Goal: Transaction & Acquisition: Obtain resource

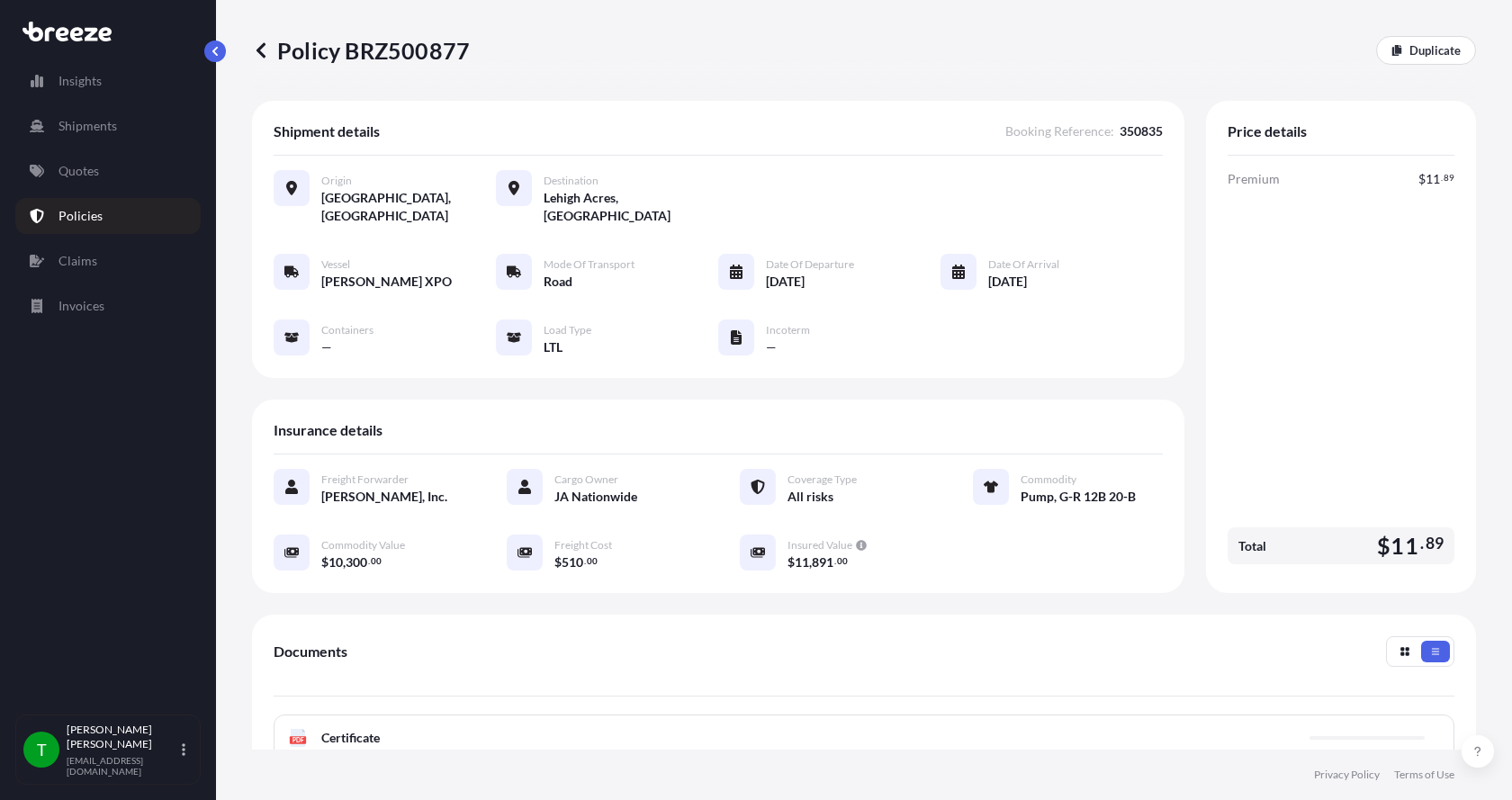
scroll to position [264, 0]
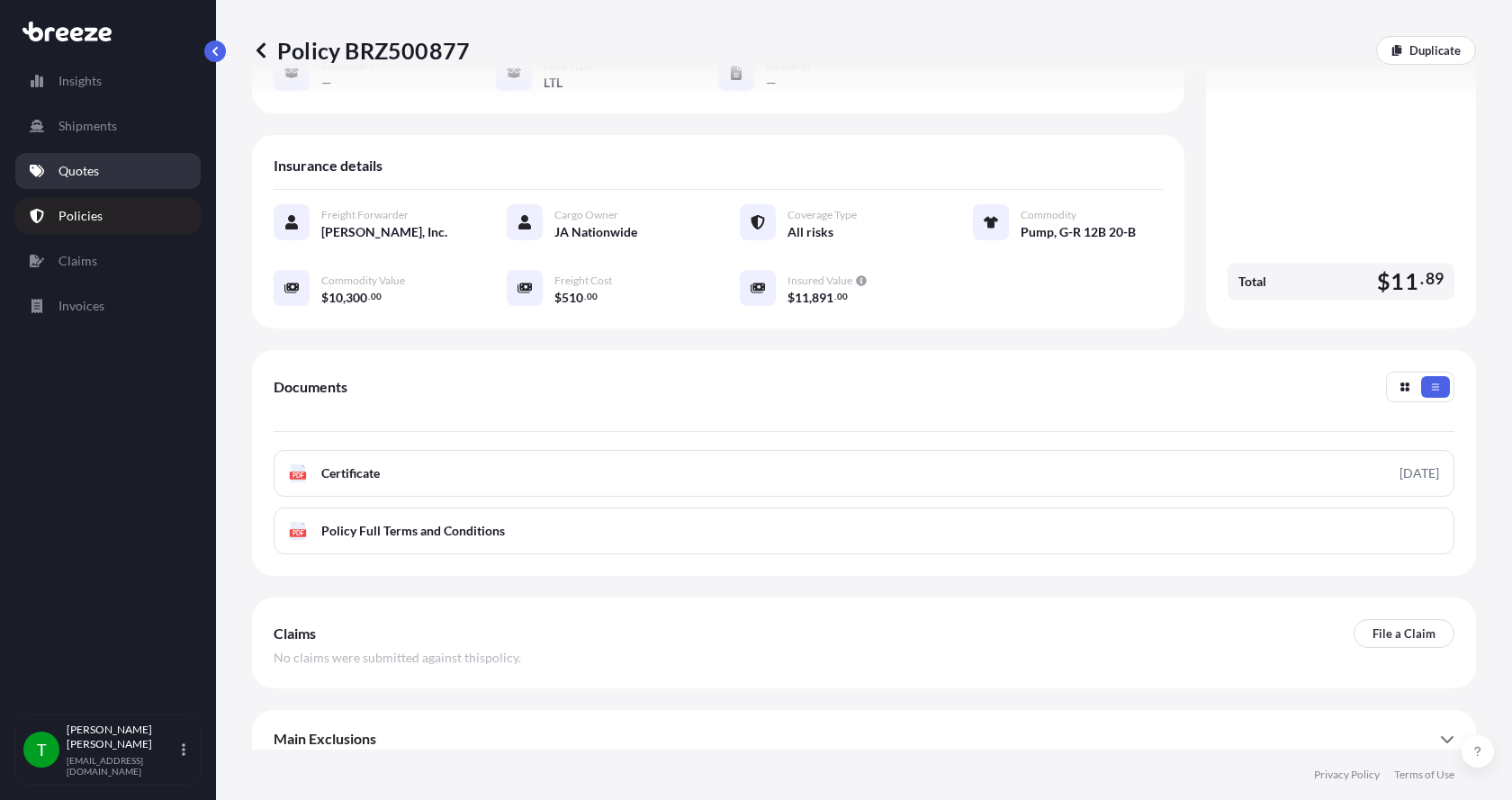
click at [96, 163] on p "Quotes" at bounding box center [78, 170] width 41 height 18
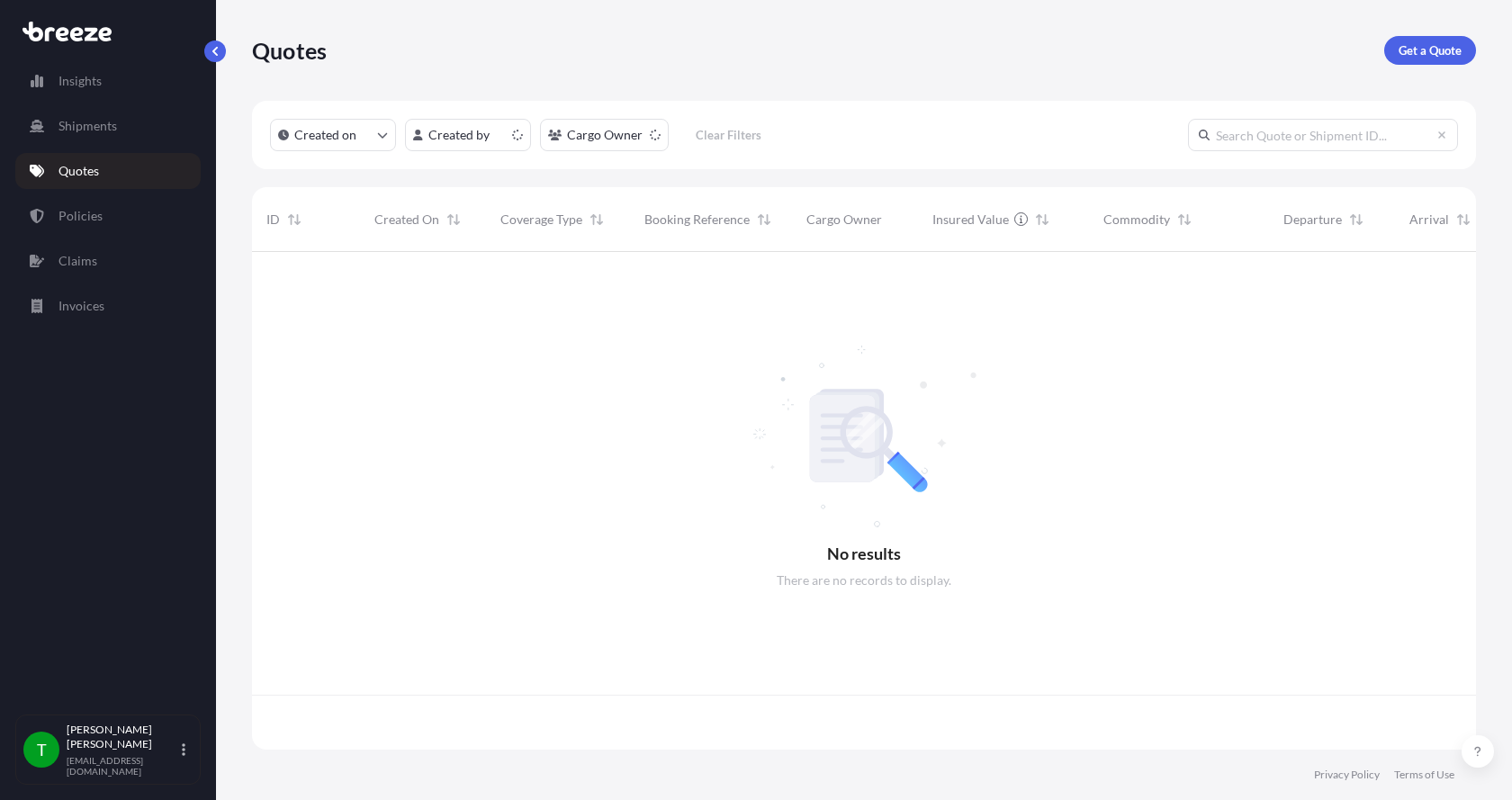
scroll to position [494, 1210]
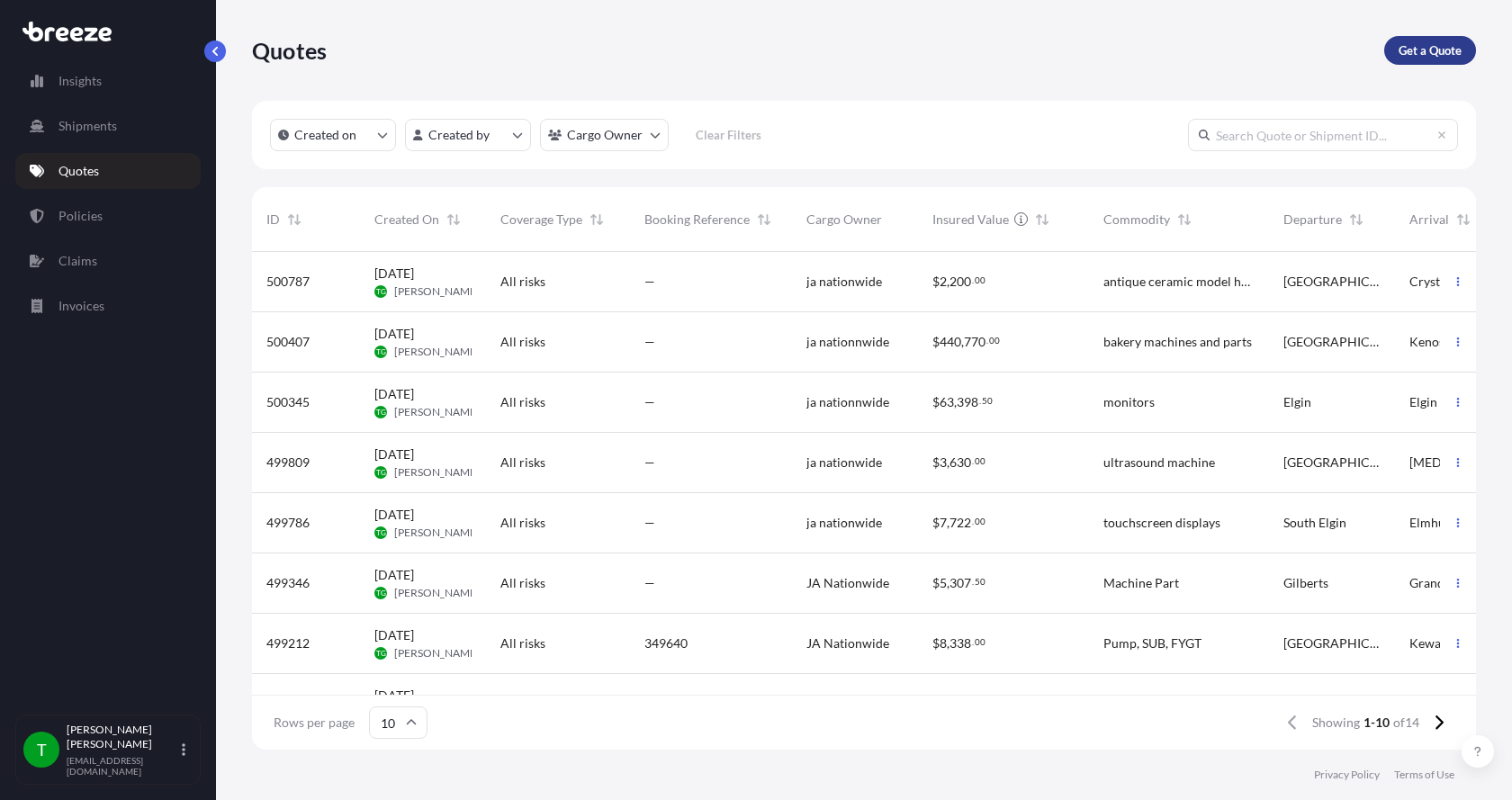
click at [1438, 45] on p "Get a Quote" at bounding box center [1430, 50] width 63 height 18
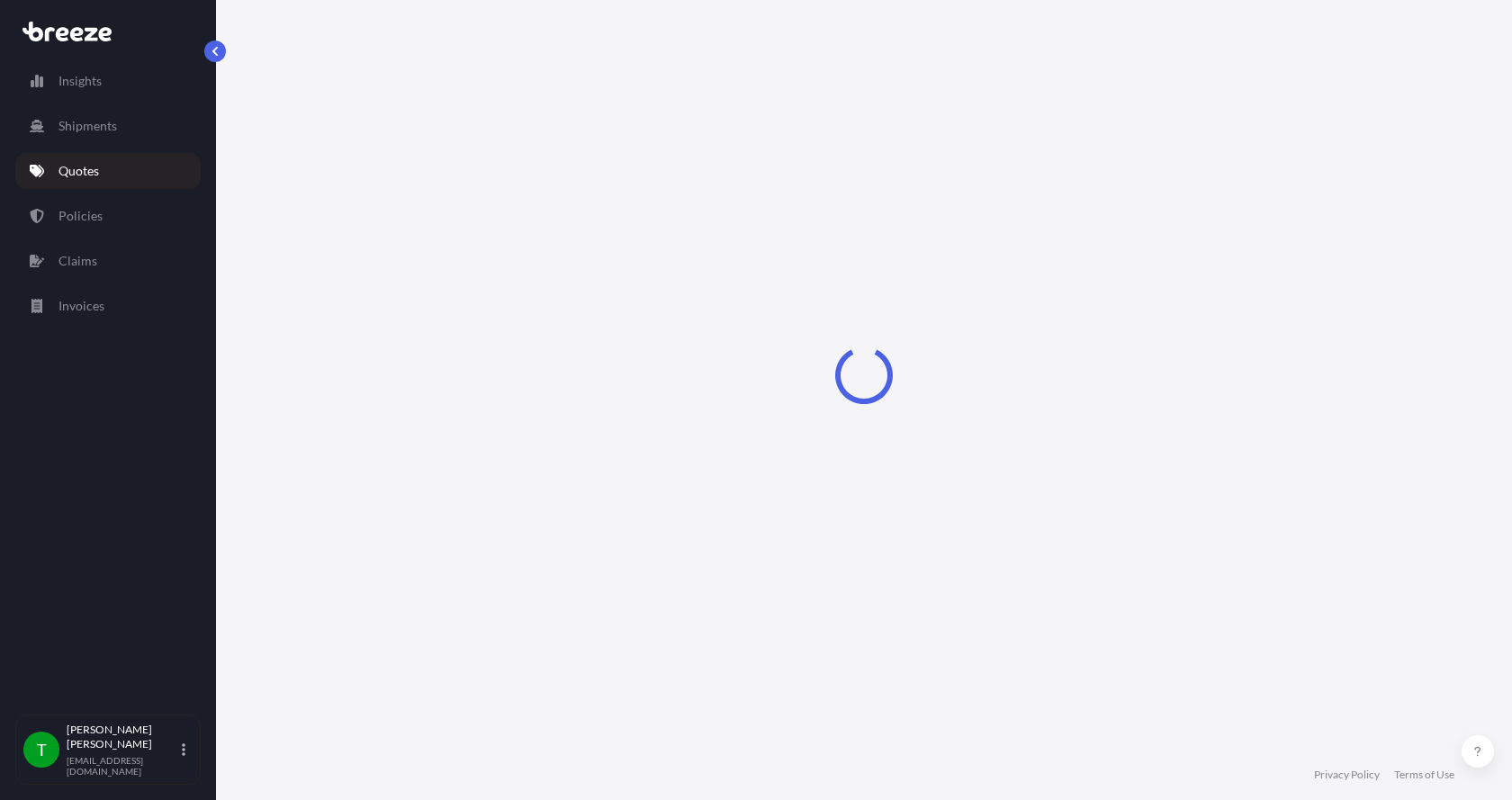
select select "Sea"
select select "1"
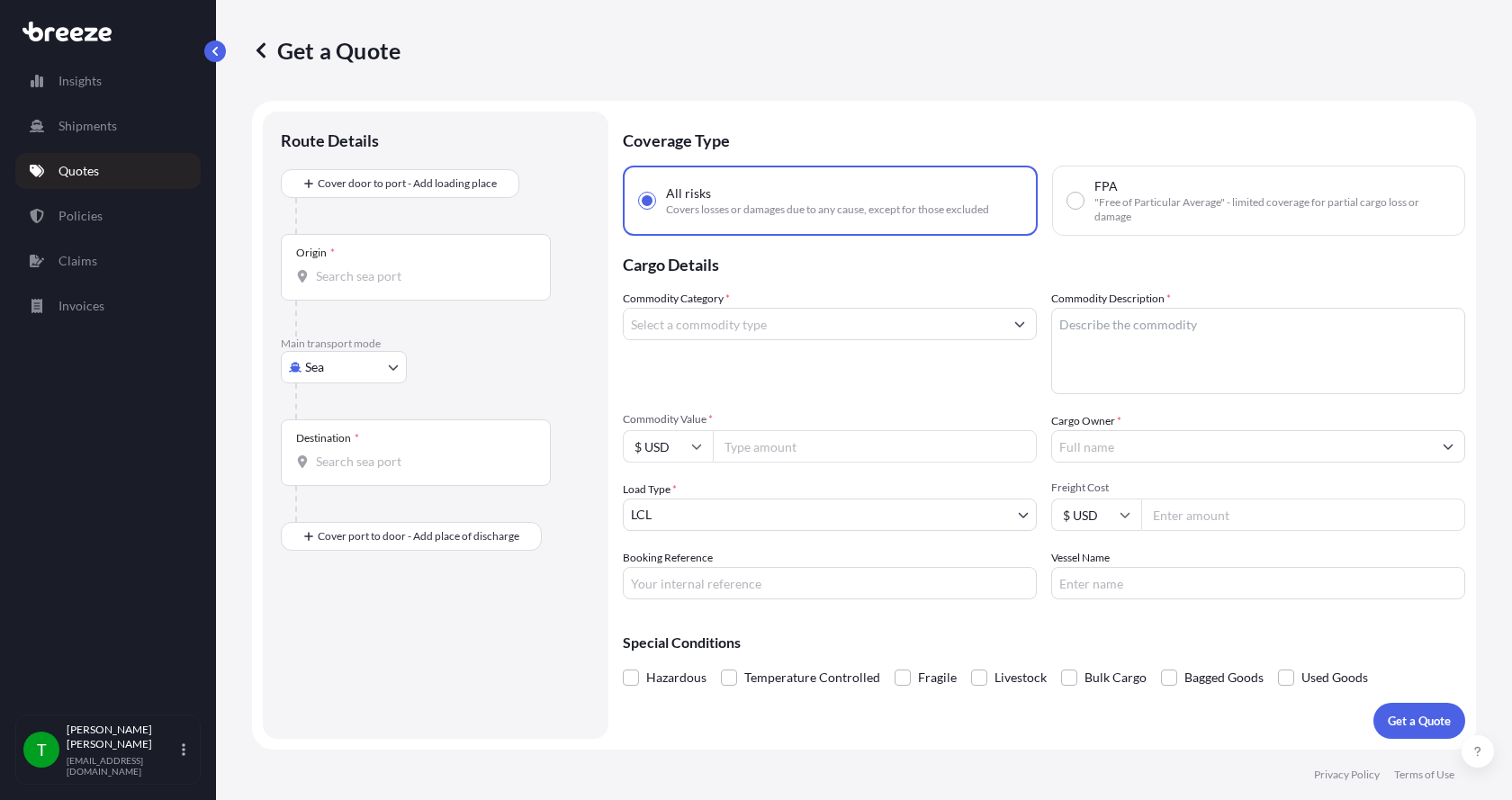
click at [324, 358] on body "Insights Shipments Quotes Policies Claims Invoices T [PERSON_NAME] [EMAIL_ADDRE…" at bounding box center [756, 400] width 1512 height 800
click at [319, 479] on span "Road" at bounding box center [330, 479] width 29 height 18
select select "Road"
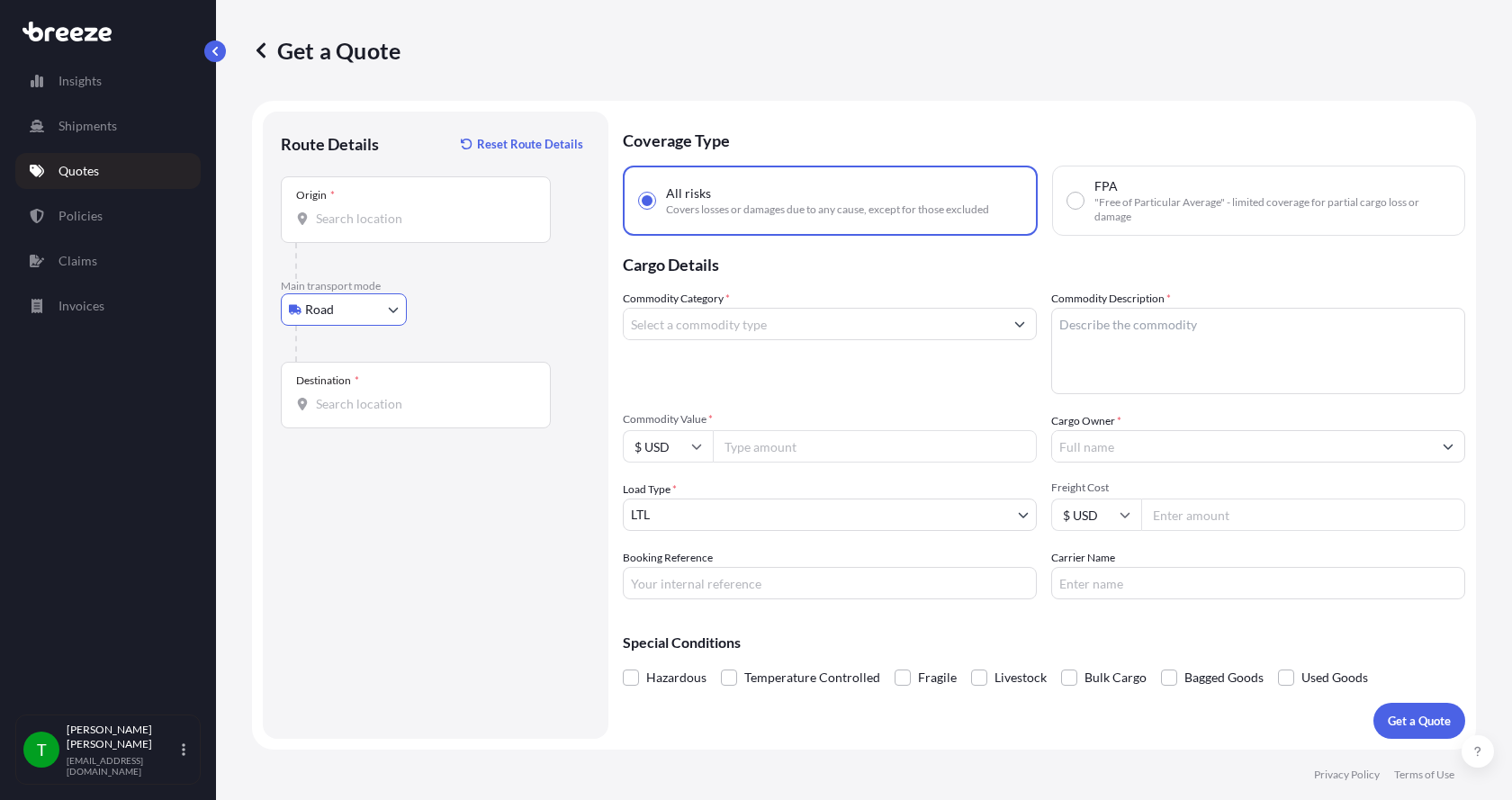
click at [324, 220] on input "Origin *" at bounding box center [423, 219] width 213 height 18
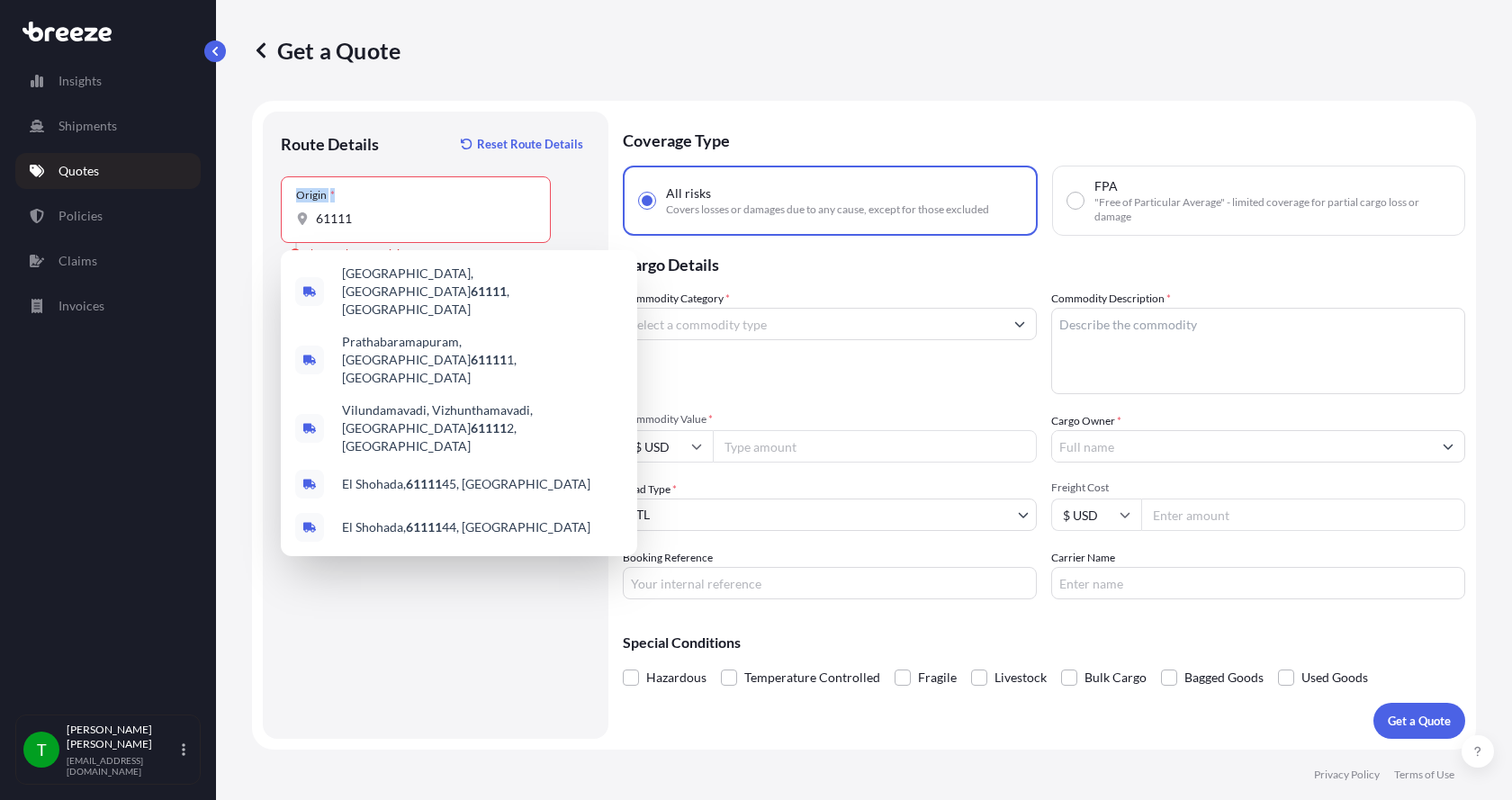
drag, startPoint x: 398, startPoint y: 227, endPoint x: 246, endPoint y: 234, distance: 152.2
click at [253, 234] on form "Route Details Reset Route Details Place of loading Road Road Rail Origin * 6111…" at bounding box center [863, 425] width 1224 height 649
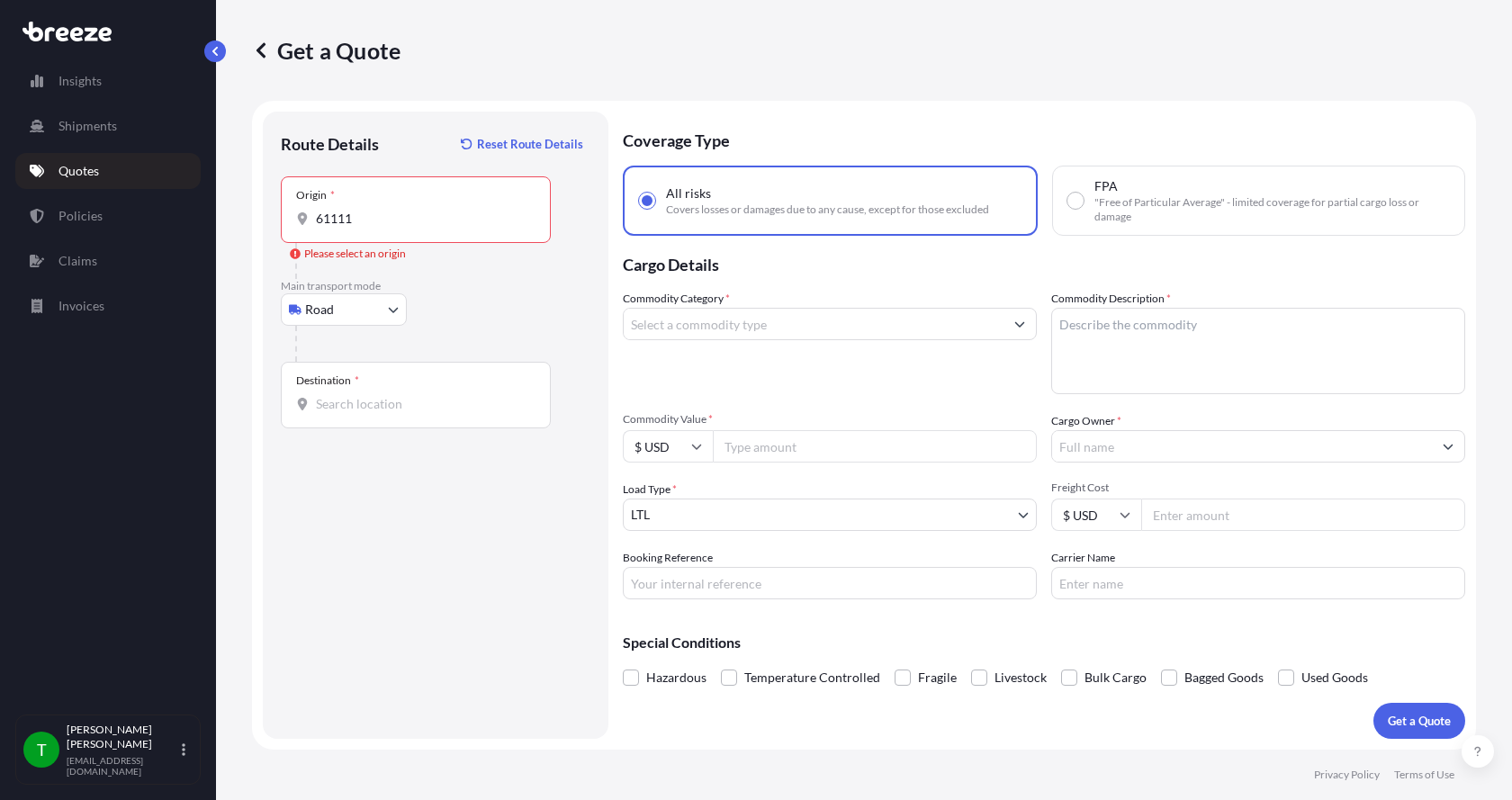
click at [394, 233] on div "Origin * 61111" at bounding box center [415, 209] width 270 height 67
click at [394, 227] on input "61111" at bounding box center [423, 219] width 213 height 18
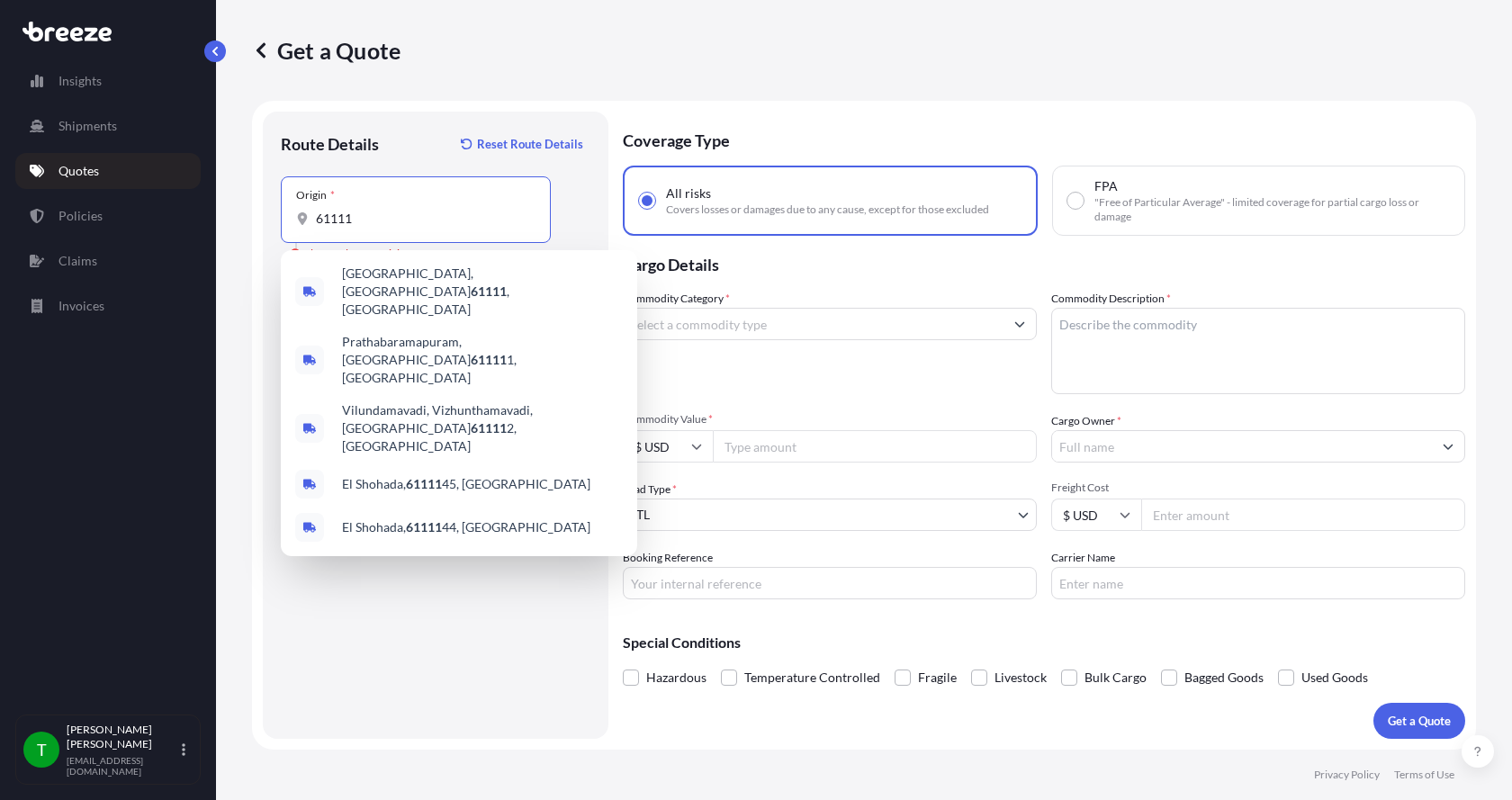
drag, startPoint x: 390, startPoint y: 215, endPoint x: 294, endPoint y: 214, distance: 96.0
click at [295, 214] on div "Origin * 61111" at bounding box center [415, 209] width 270 height 67
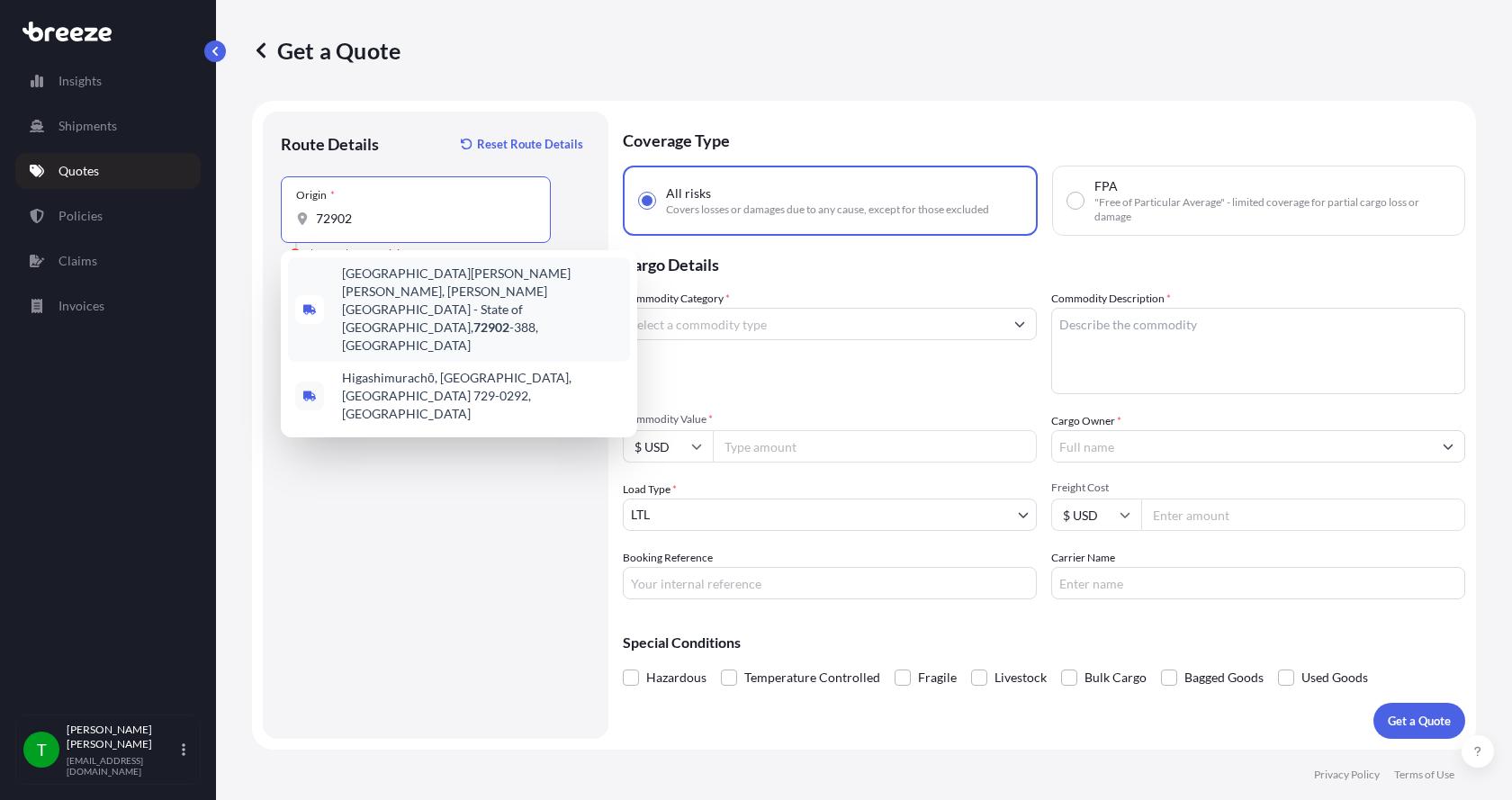
drag, startPoint x: 354, startPoint y: 222, endPoint x: 304, endPoint y: 217, distance: 50.2
click at [304, 217] on div "72902" at bounding box center [415, 219] width 239 height 18
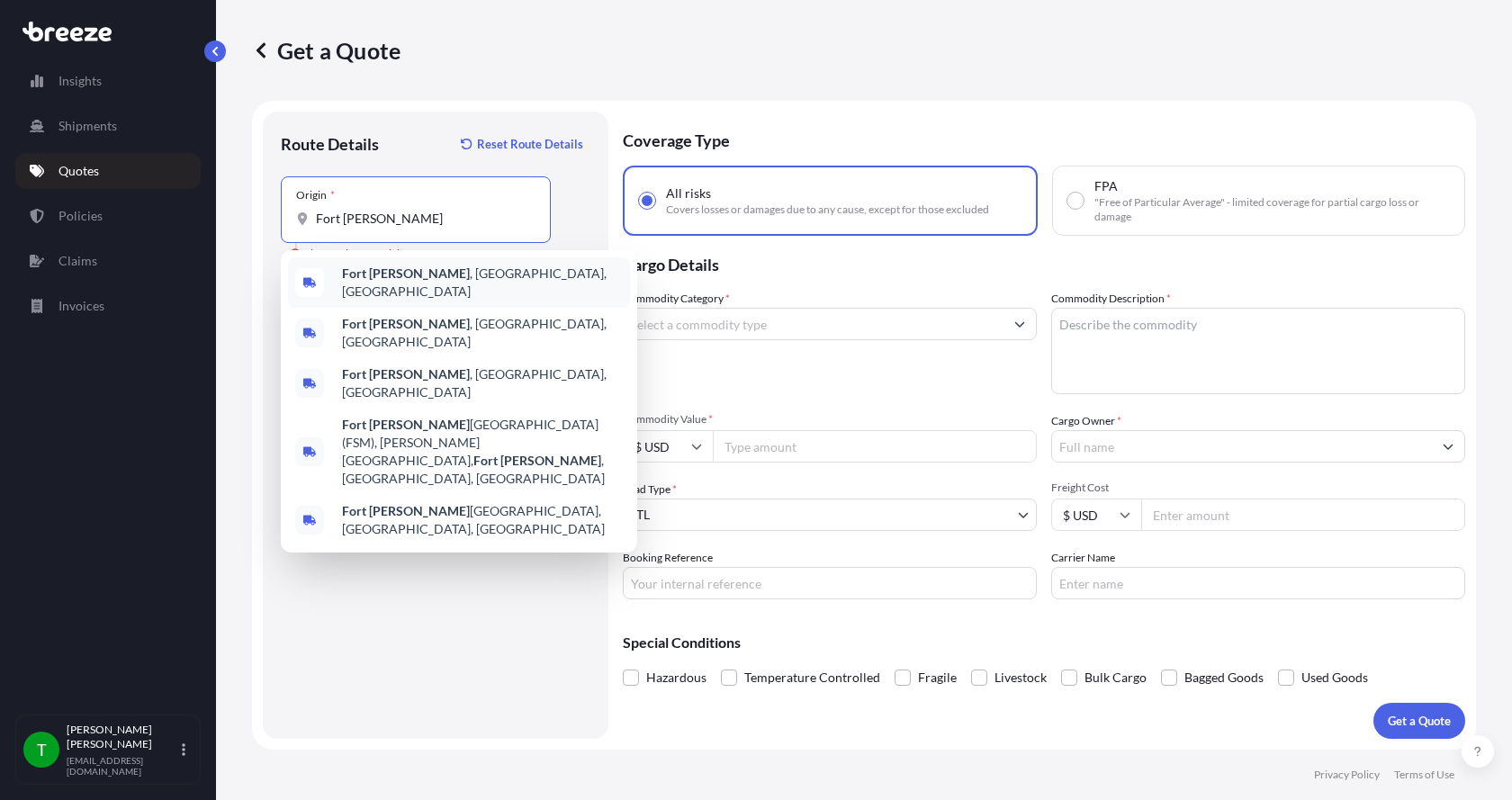
click at [360, 278] on b "Fort [PERSON_NAME]" at bounding box center [405, 273] width 128 height 15
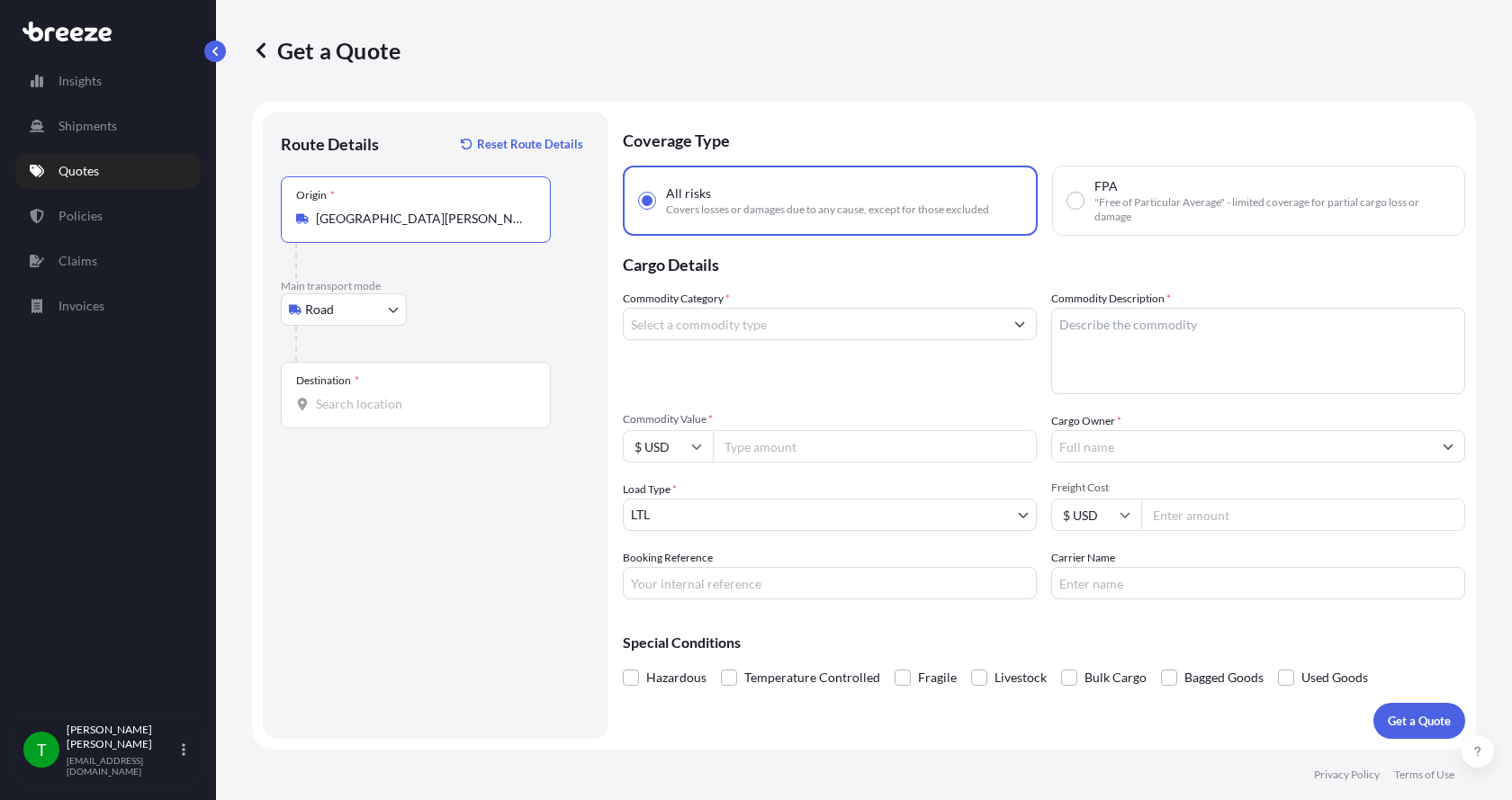
type input "[GEOGRAPHIC_DATA][PERSON_NAME], [GEOGRAPHIC_DATA], [GEOGRAPHIC_DATA]"
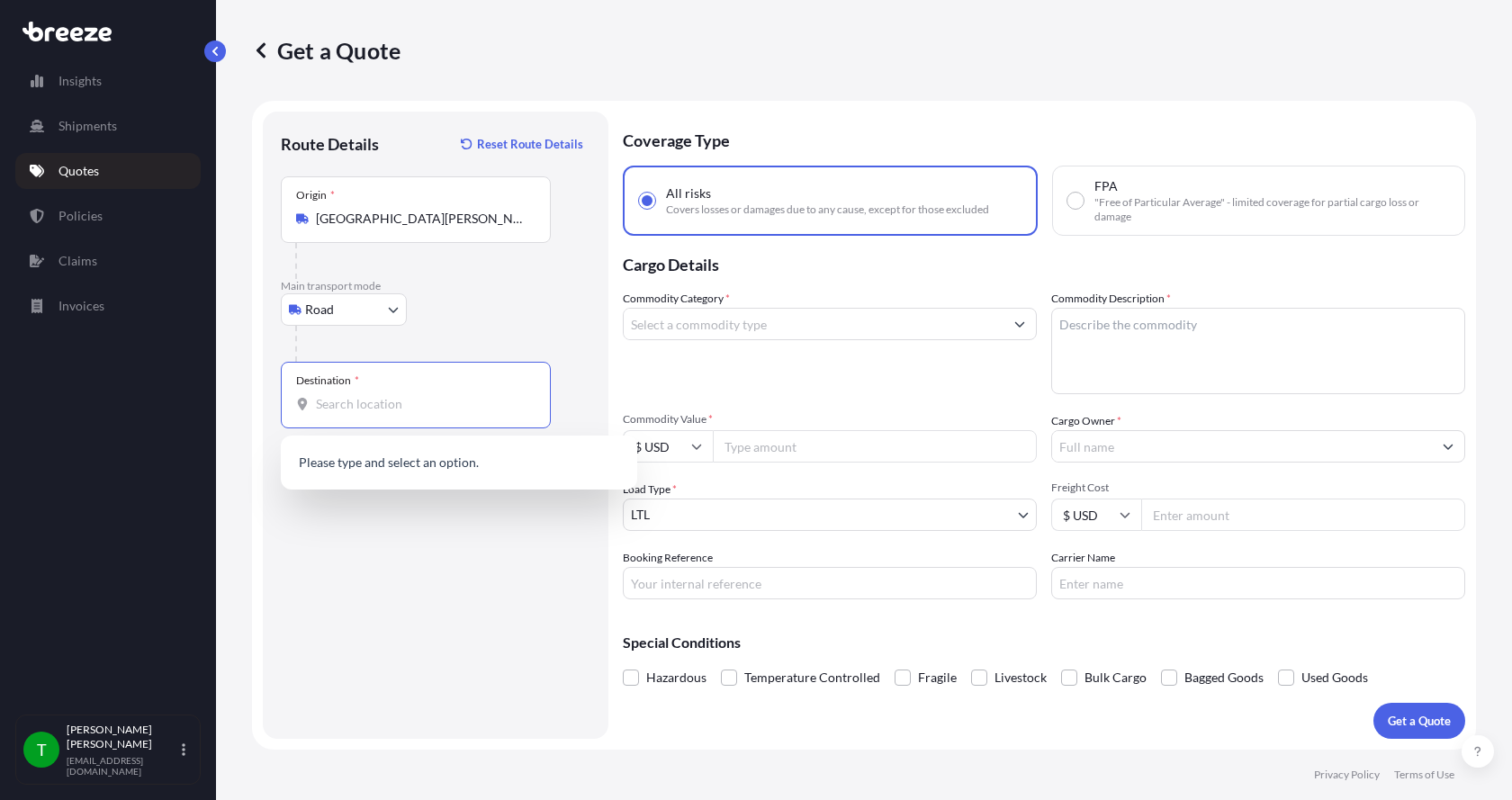
click at [334, 399] on input "Destination *" at bounding box center [423, 403] width 213 height 18
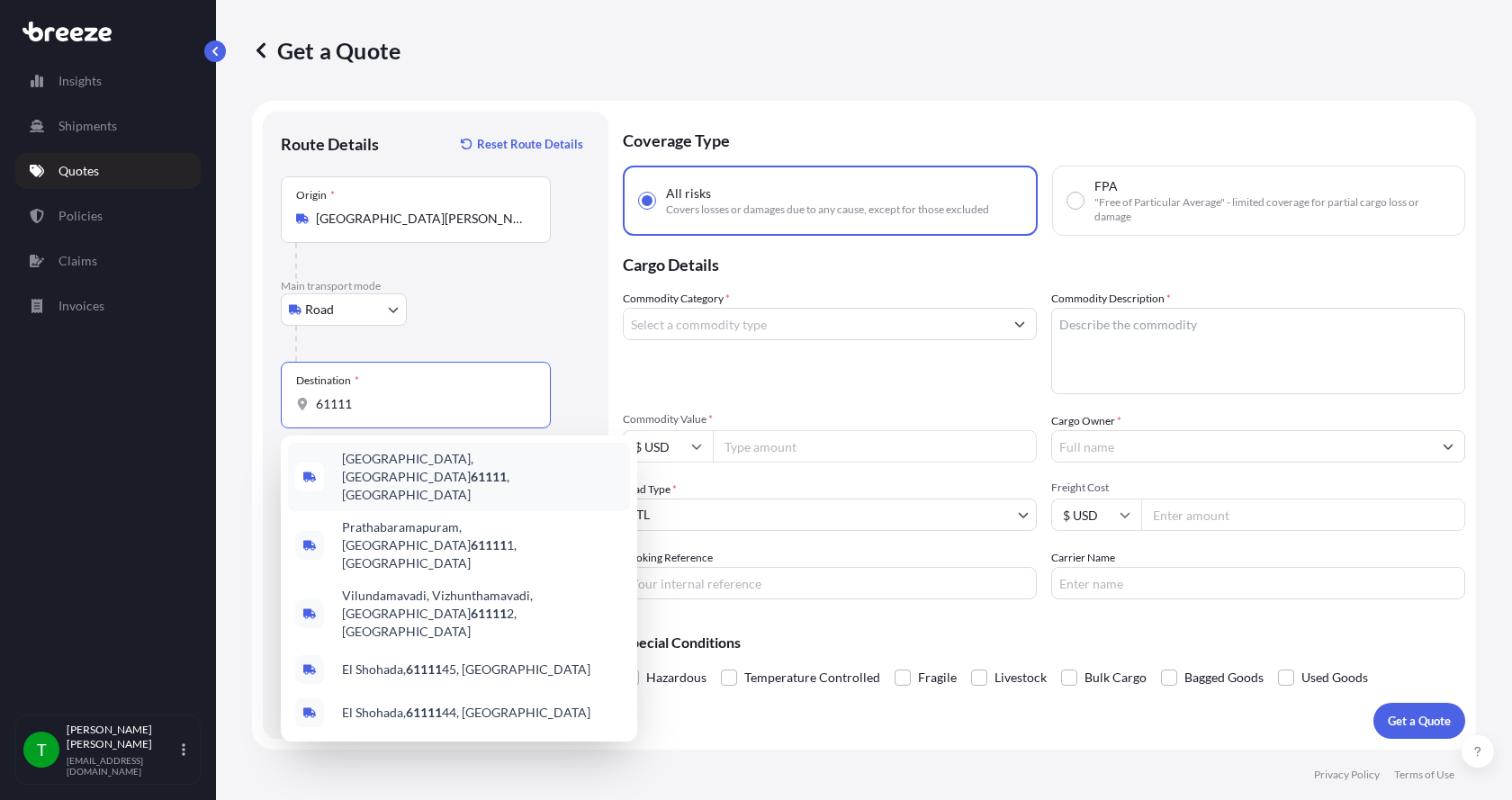
click at [364, 459] on span "[GEOGRAPHIC_DATA] , [GEOGRAPHIC_DATA]" at bounding box center [482, 477] width 281 height 54
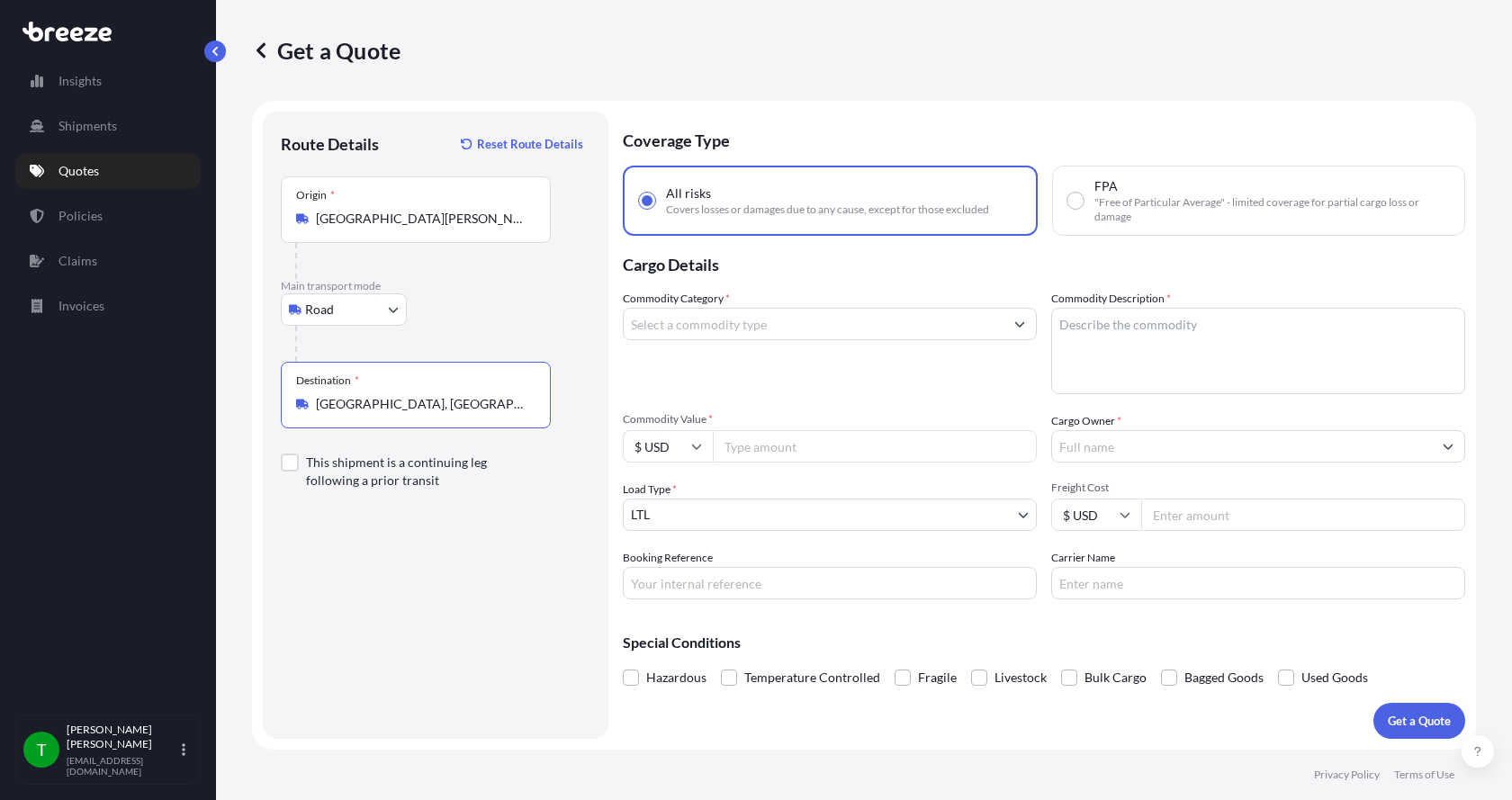
type input "[GEOGRAPHIC_DATA], [GEOGRAPHIC_DATA]"
click at [673, 329] on input "Commodity Category *" at bounding box center [814, 323] width 380 height 32
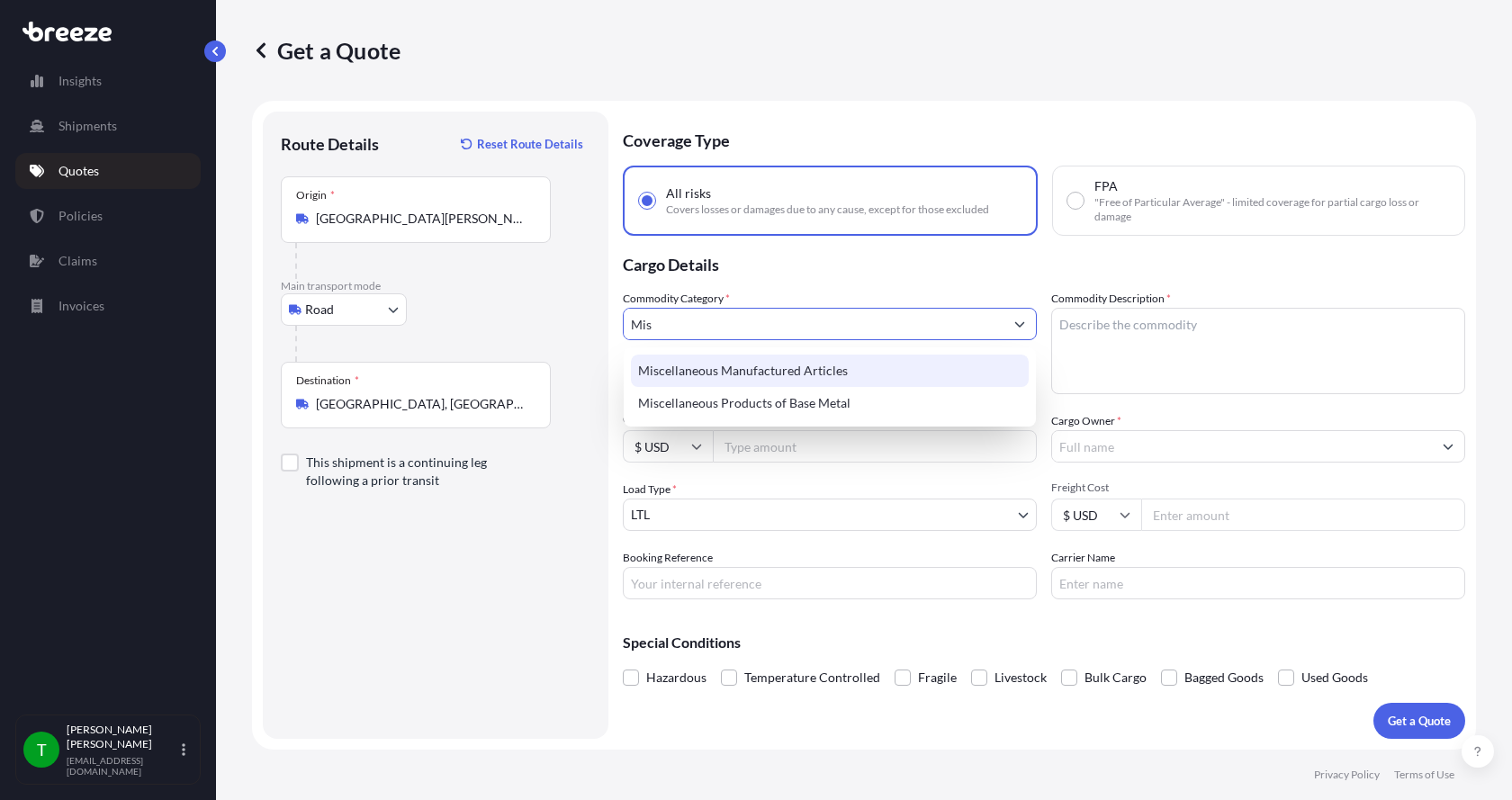
click at [671, 367] on div "Miscellaneous Manufactured Articles" at bounding box center [829, 370] width 398 height 32
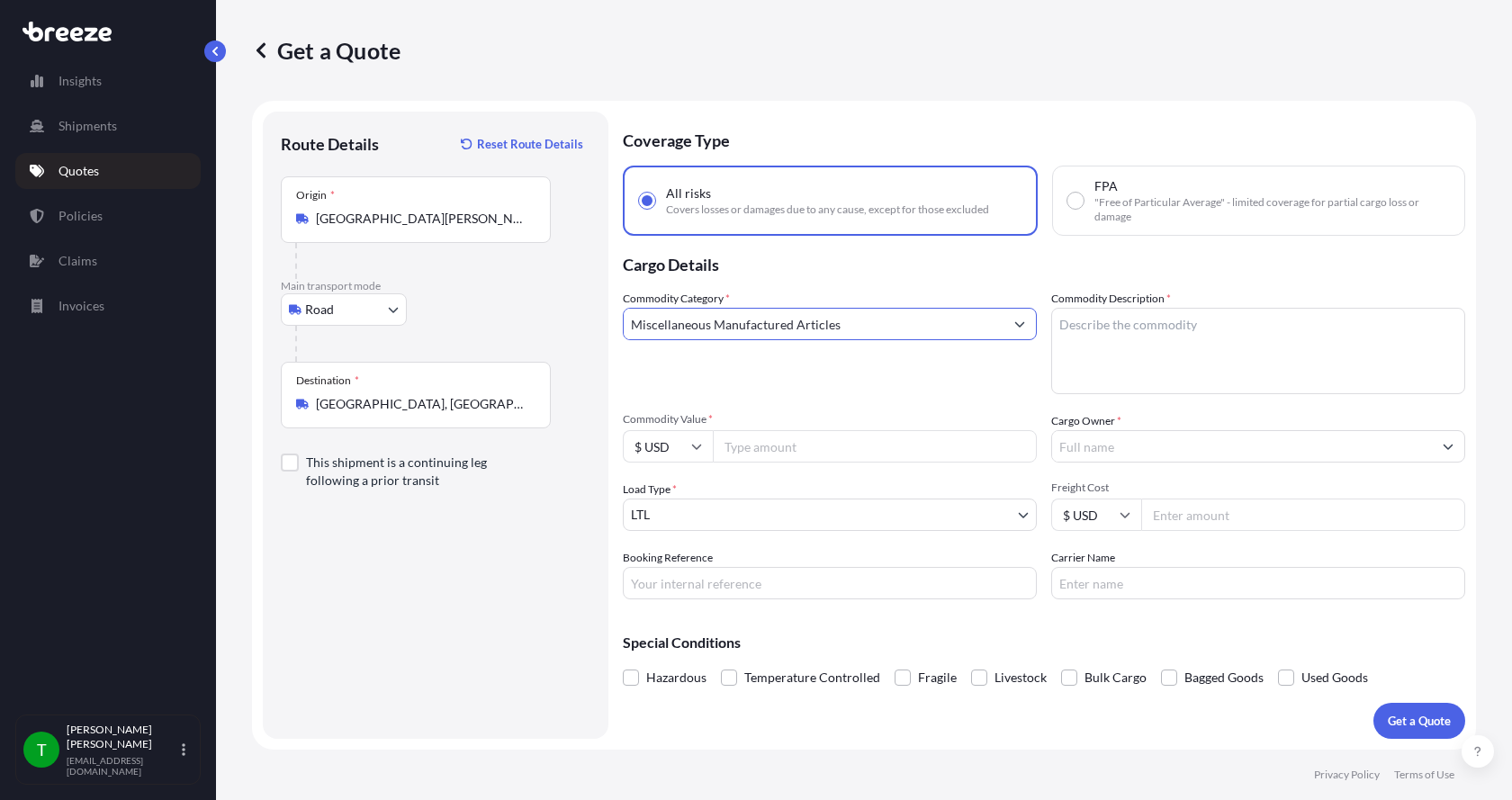
type input "Miscellaneous Manufactured Articles"
click at [1081, 317] on textarea "Commodity Description *" at bounding box center [1259, 350] width 414 height 86
type textarea "E"
type textarea "Electric Motors"
click at [767, 444] on input "Commodity Value *" at bounding box center [875, 446] width 324 height 32
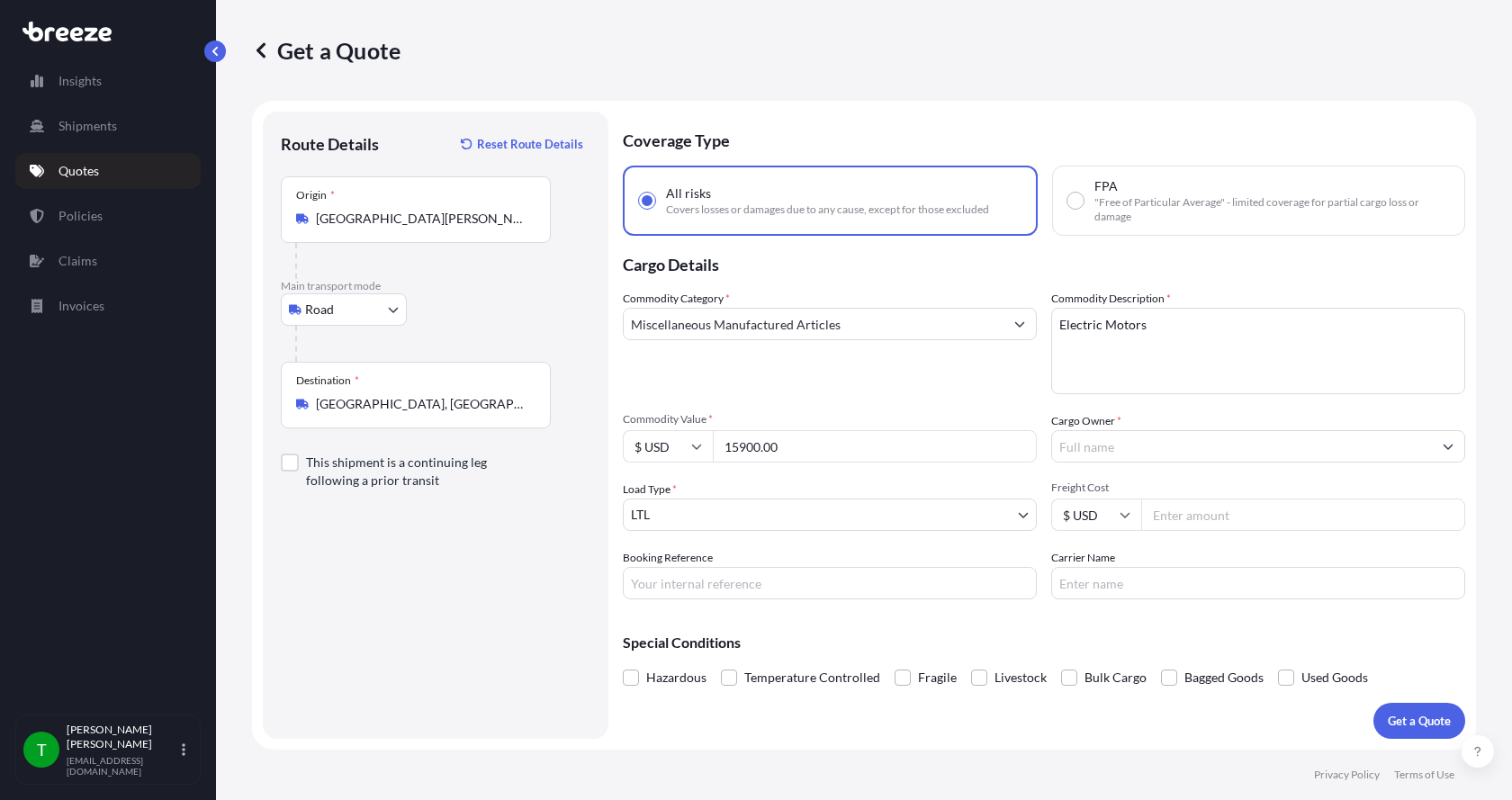
type input "15900.00"
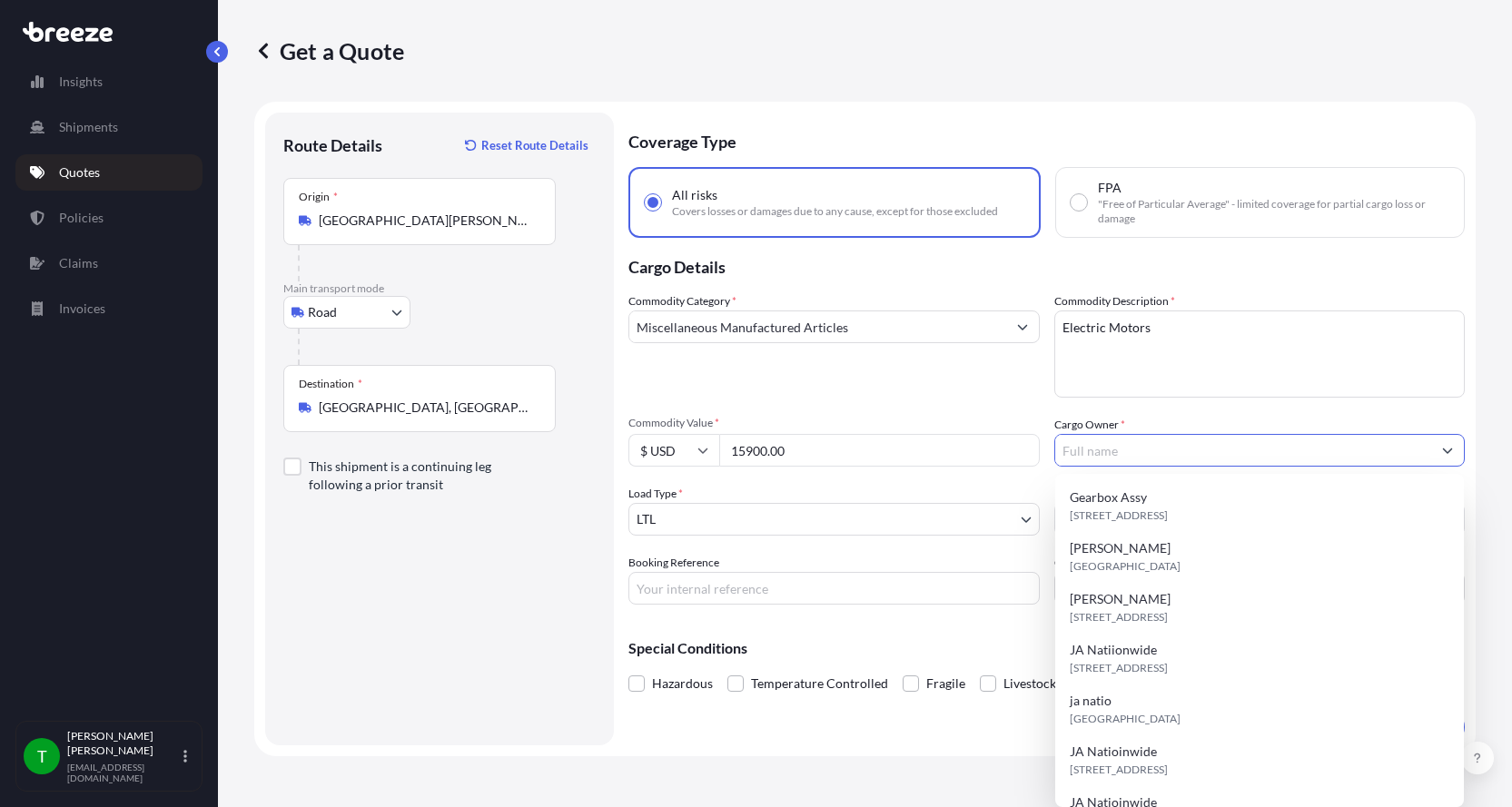
click at [1124, 442] on input "Cargo Owner *" at bounding box center [1244, 450] width 377 height 32
type input "JA Nationwide"
click at [726, 594] on input "Booking Reference" at bounding box center [834, 587] width 411 height 32
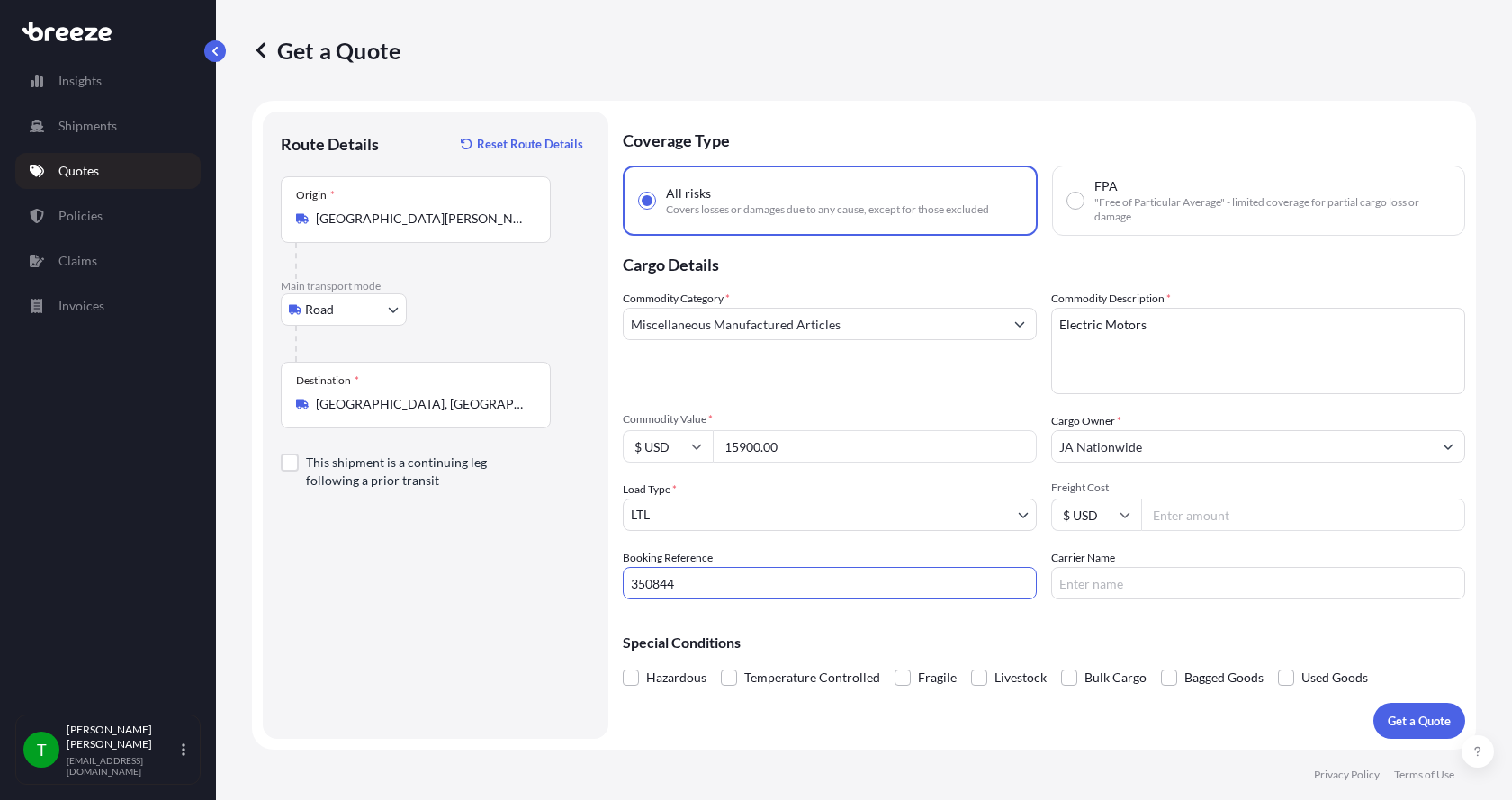
type input "350844"
click at [1112, 580] on input "Carrier Name" at bounding box center [1259, 582] width 414 height 32
type input "[PERSON_NAME] XPO"
click at [1400, 716] on p "Get a Quote" at bounding box center [1418, 721] width 63 height 18
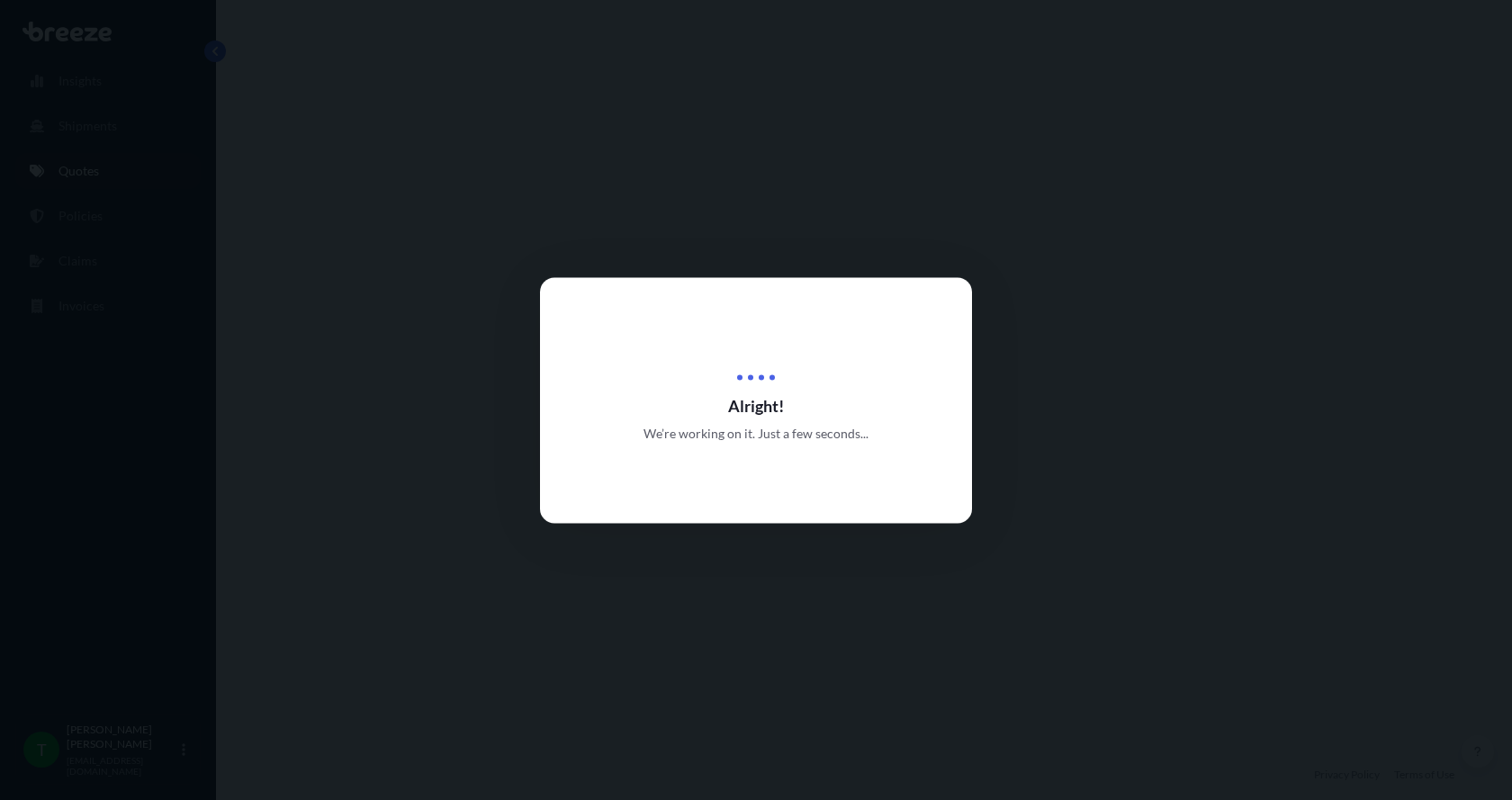
select select "Road"
select select "1"
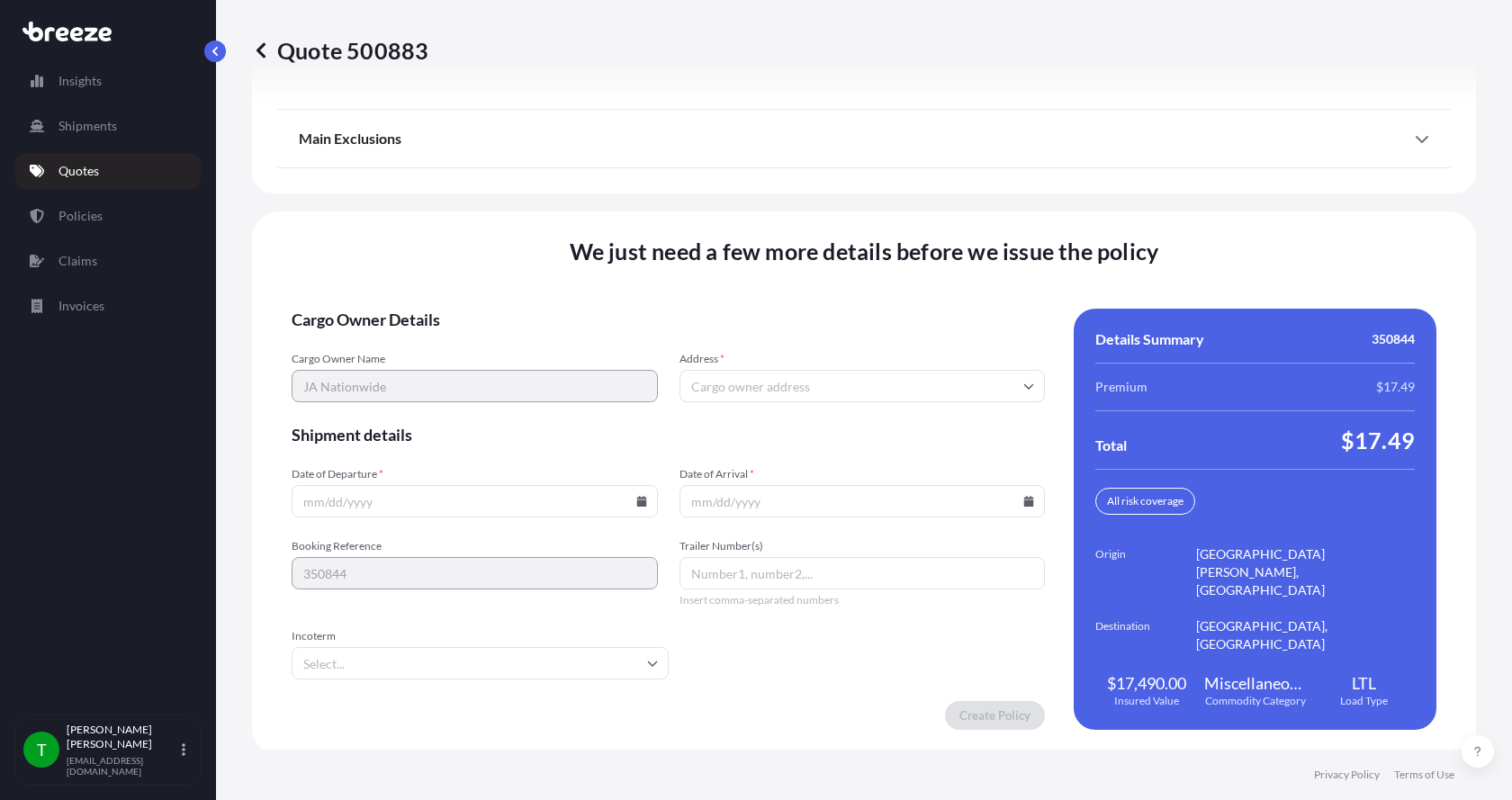
scroll to position [2350, 0]
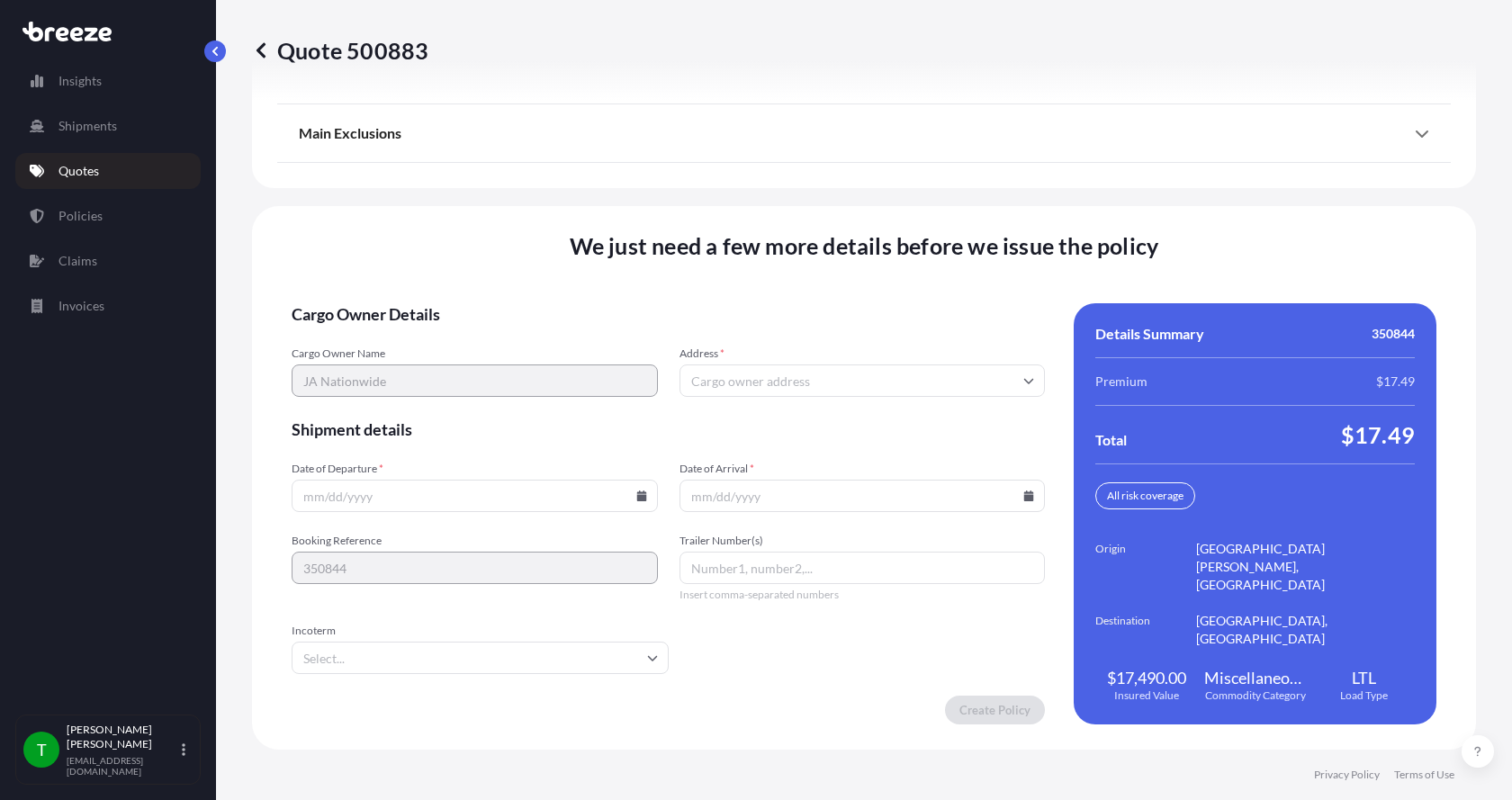
click at [744, 384] on input "Address *" at bounding box center [862, 380] width 367 height 32
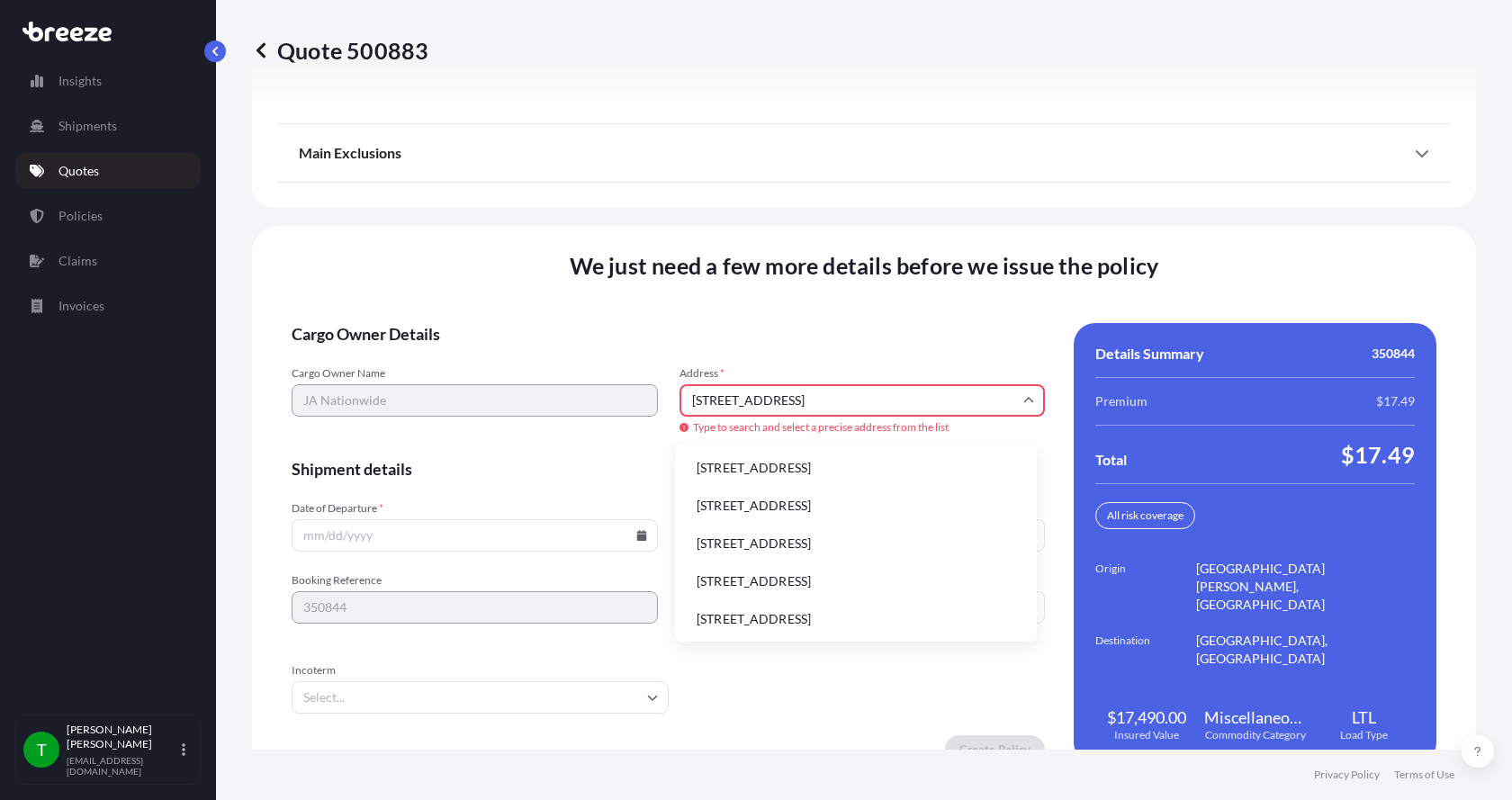
click at [734, 466] on li "[STREET_ADDRESS]" at bounding box center [855, 467] width 347 height 34
type input "[STREET_ADDRESS]"
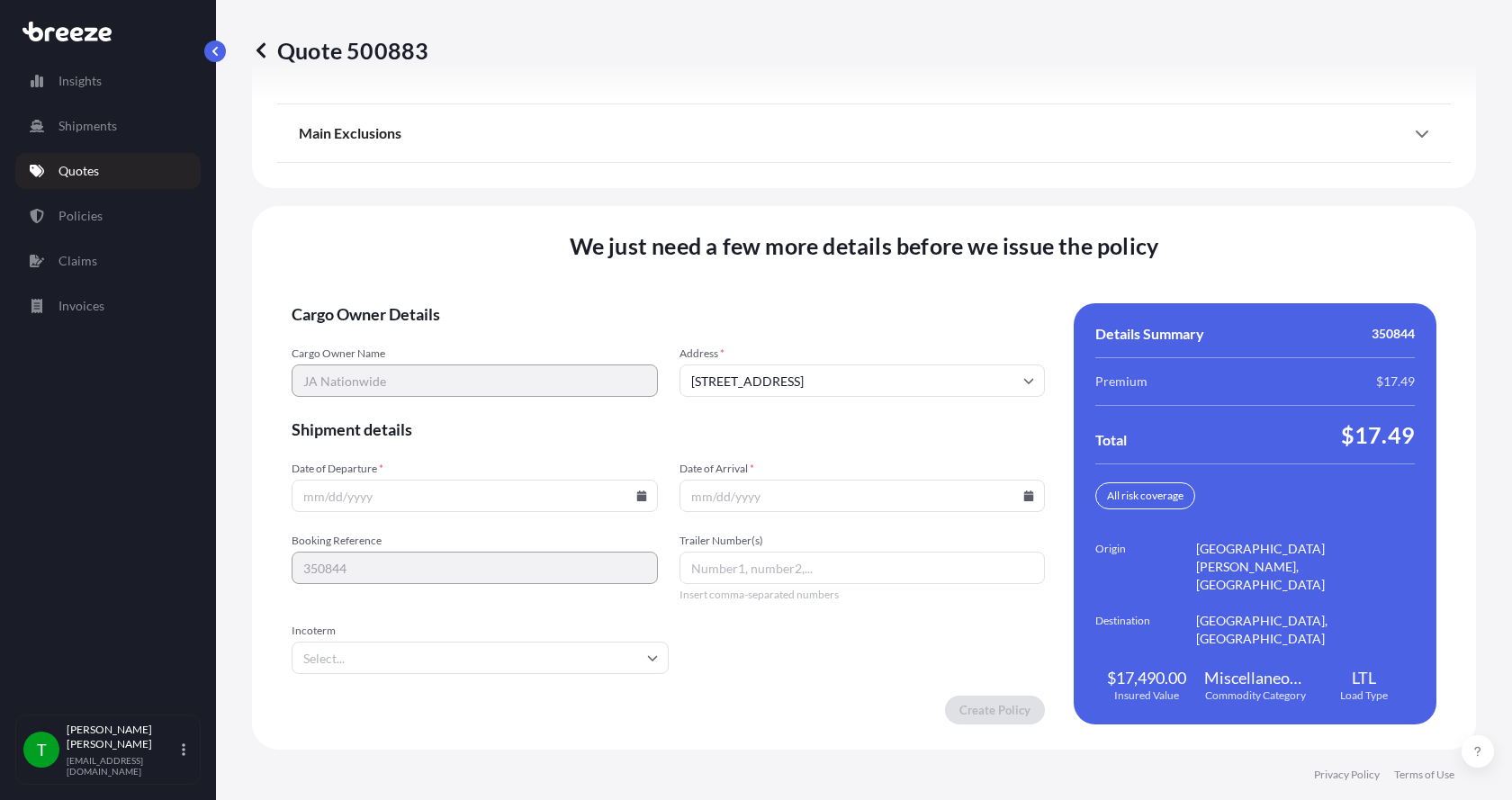
click at [636, 489] on input "Date of Departure *" at bounding box center [474, 495] width 367 height 32
click at [638, 499] on icon at bounding box center [641, 495] width 10 height 11
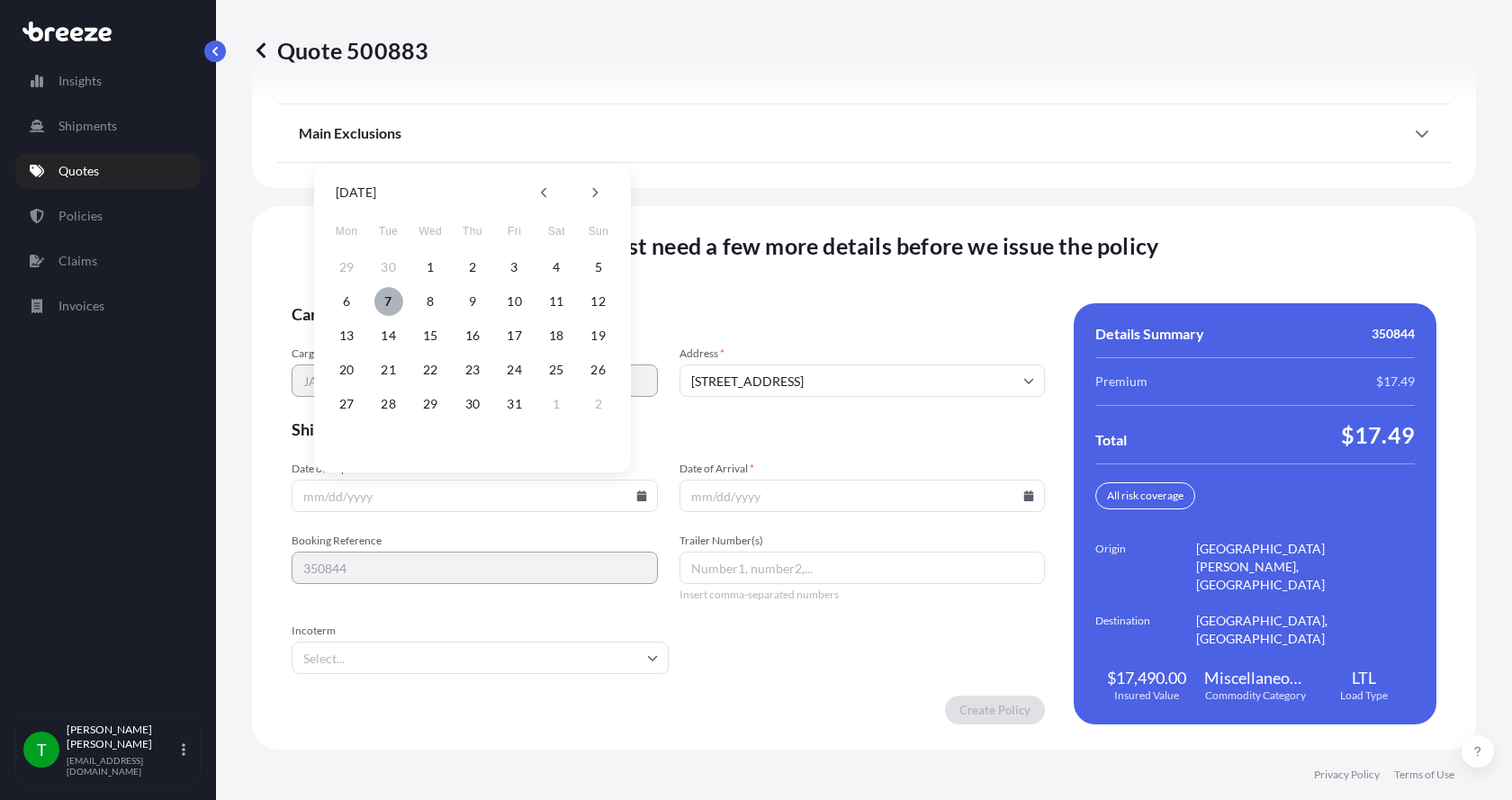
click at [392, 307] on button "7" at bounding box center [389, 302] width 29 height 29
type input "[DATE]"
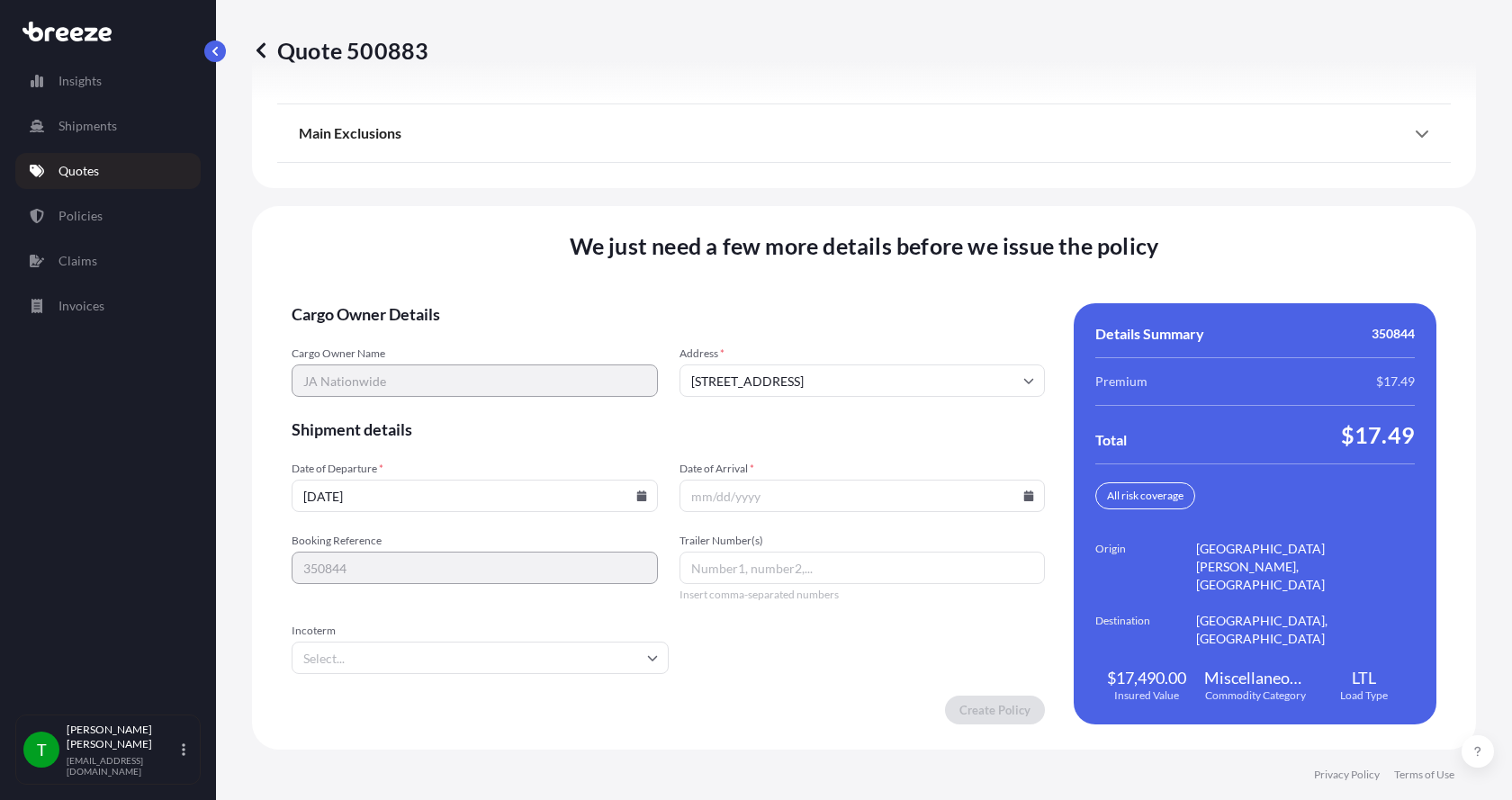
click at [399, 368] on button "7" at bounding box center [409, 375] width 21 height 16
click at [1023, 494] on icon at bounding box center [1028, 495] width 11 height 11
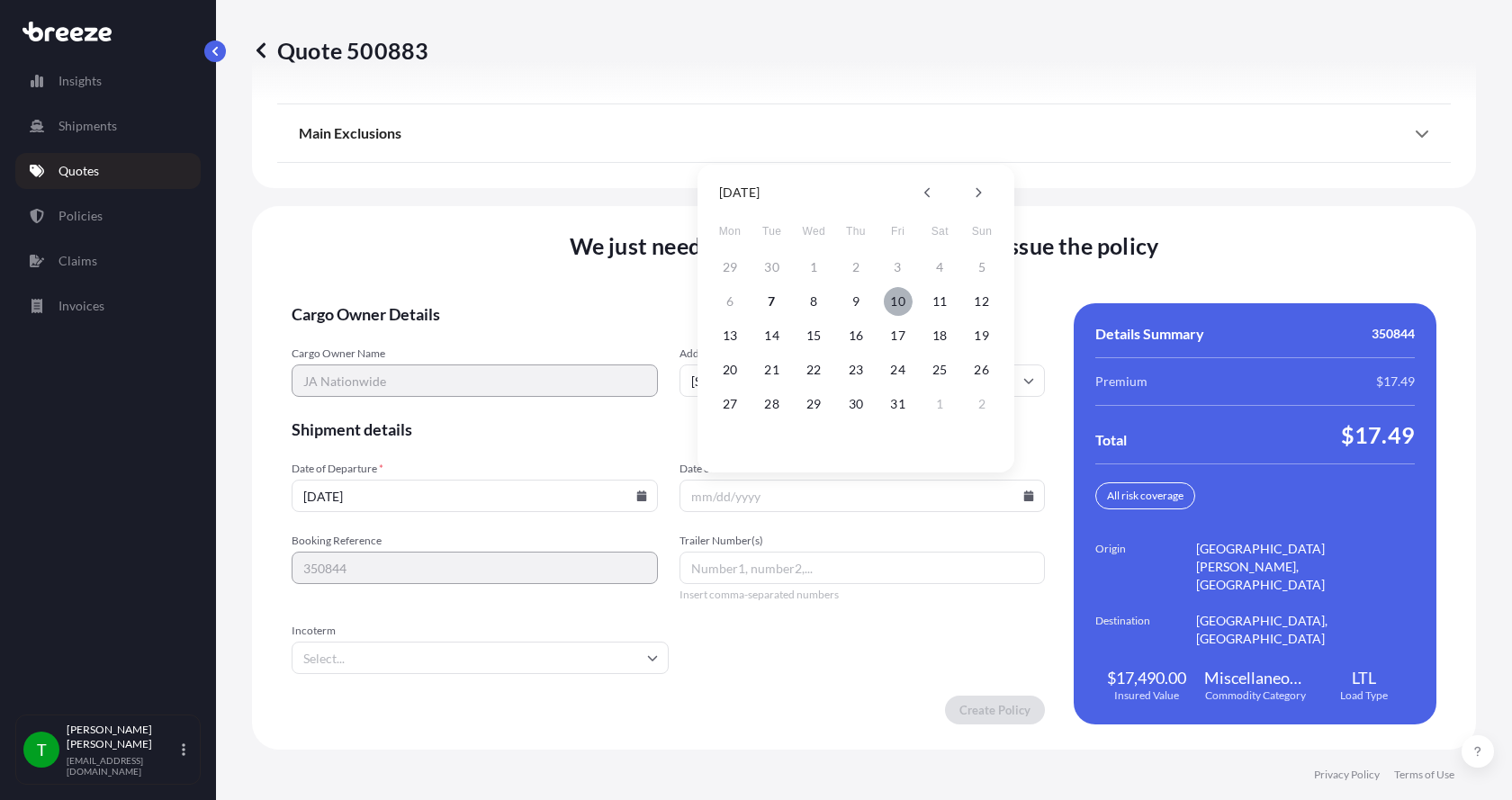
click at [900, 304] on button "10" at bounding box center [899, 302] width 29 height 29
type input "[DATE]"
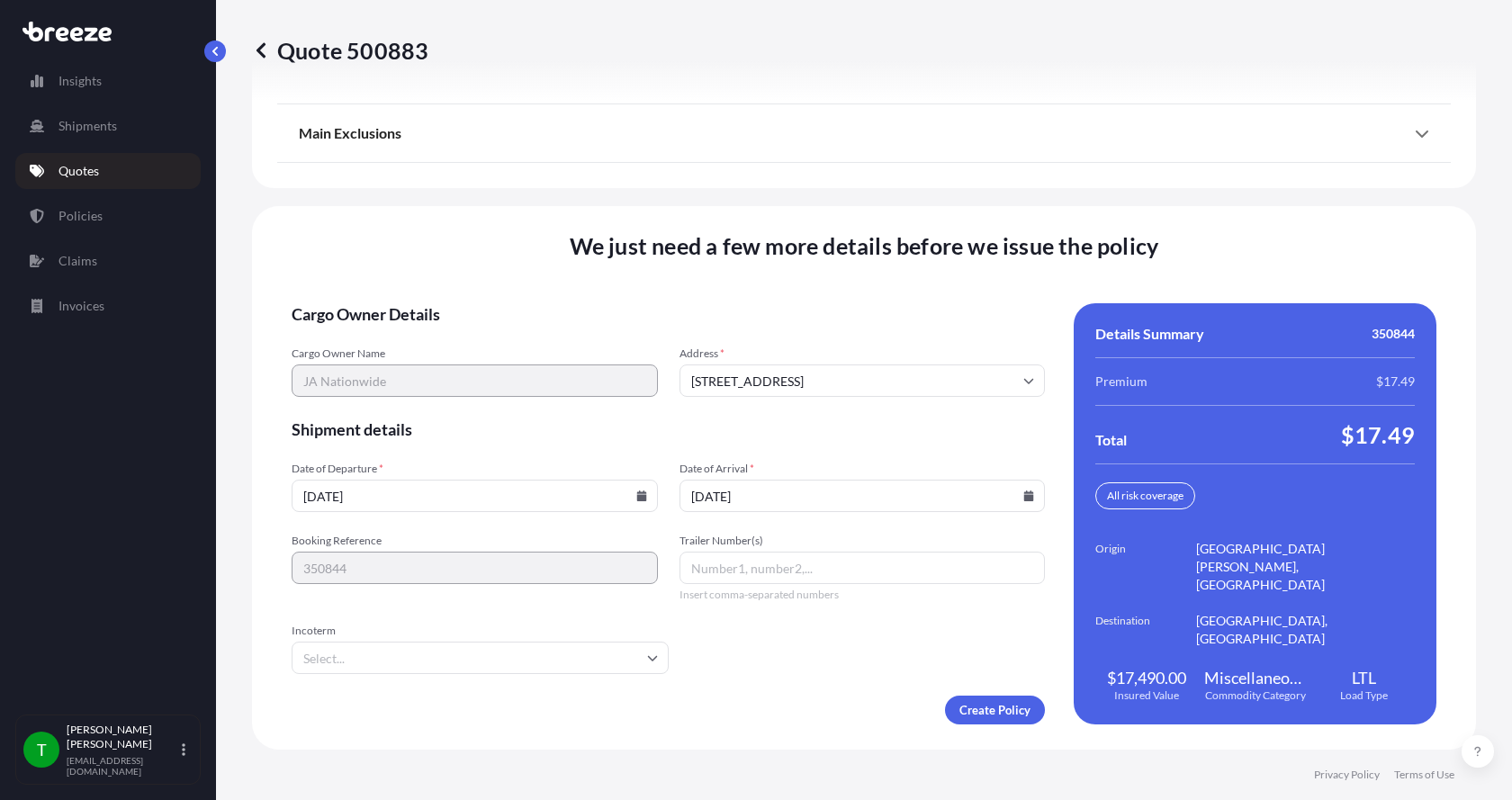
click at [898, 368] on button "10" at bounding box center [887, 375] width 21 height 16
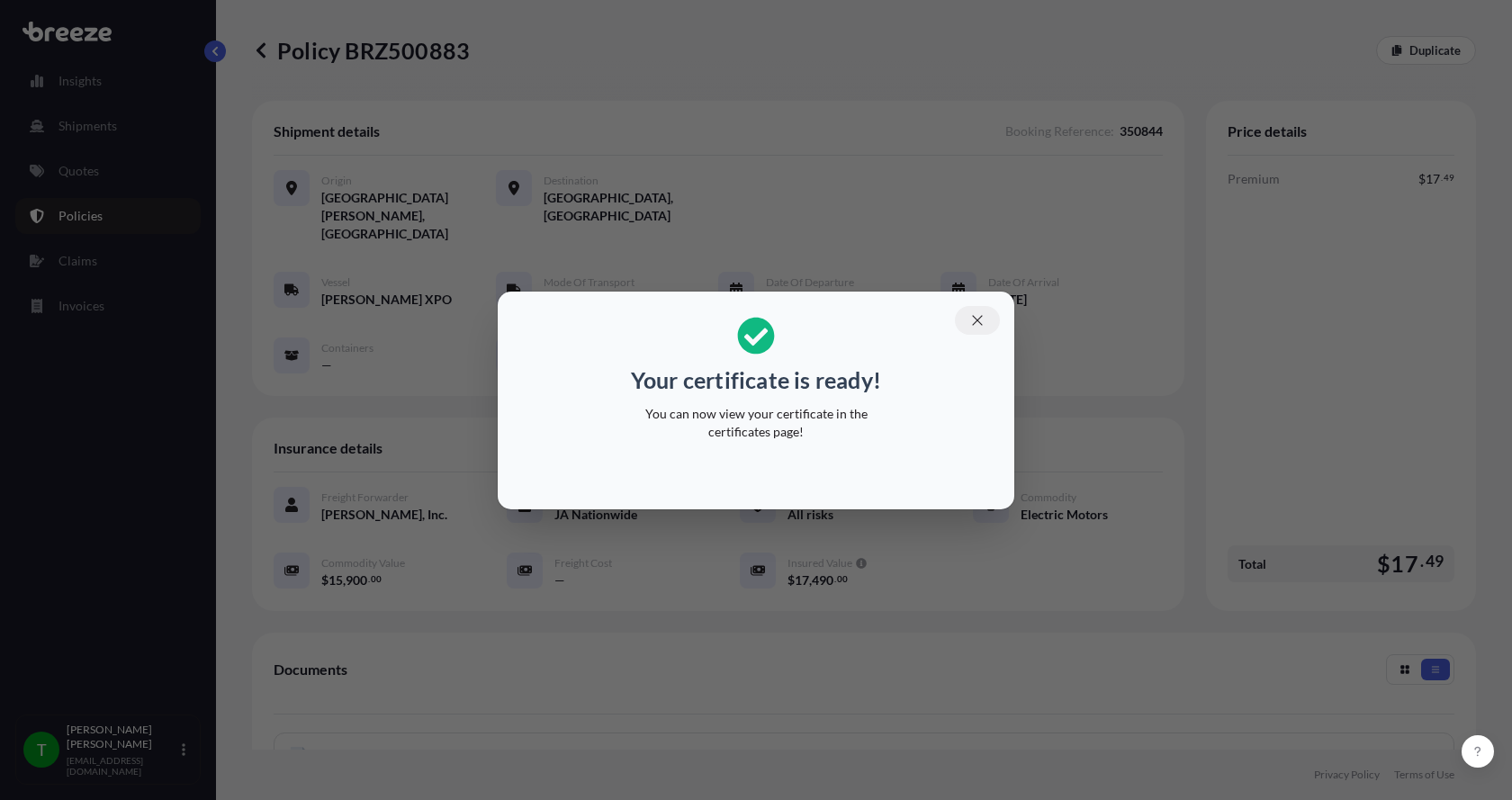
click at [984, 310] on button "button" at bounding box center [977, 320] width 45 height 29
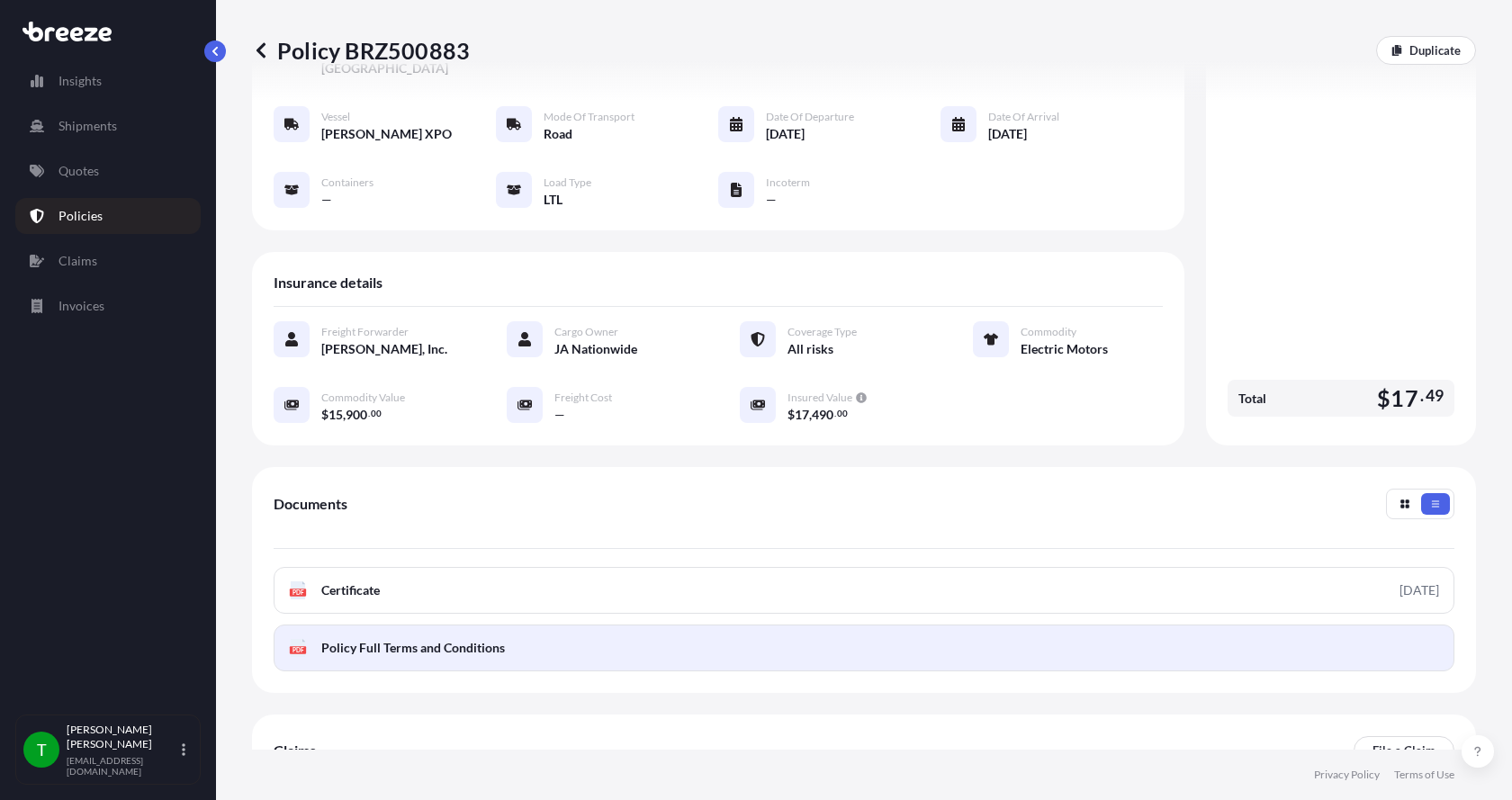
scroll to position [180, 0]
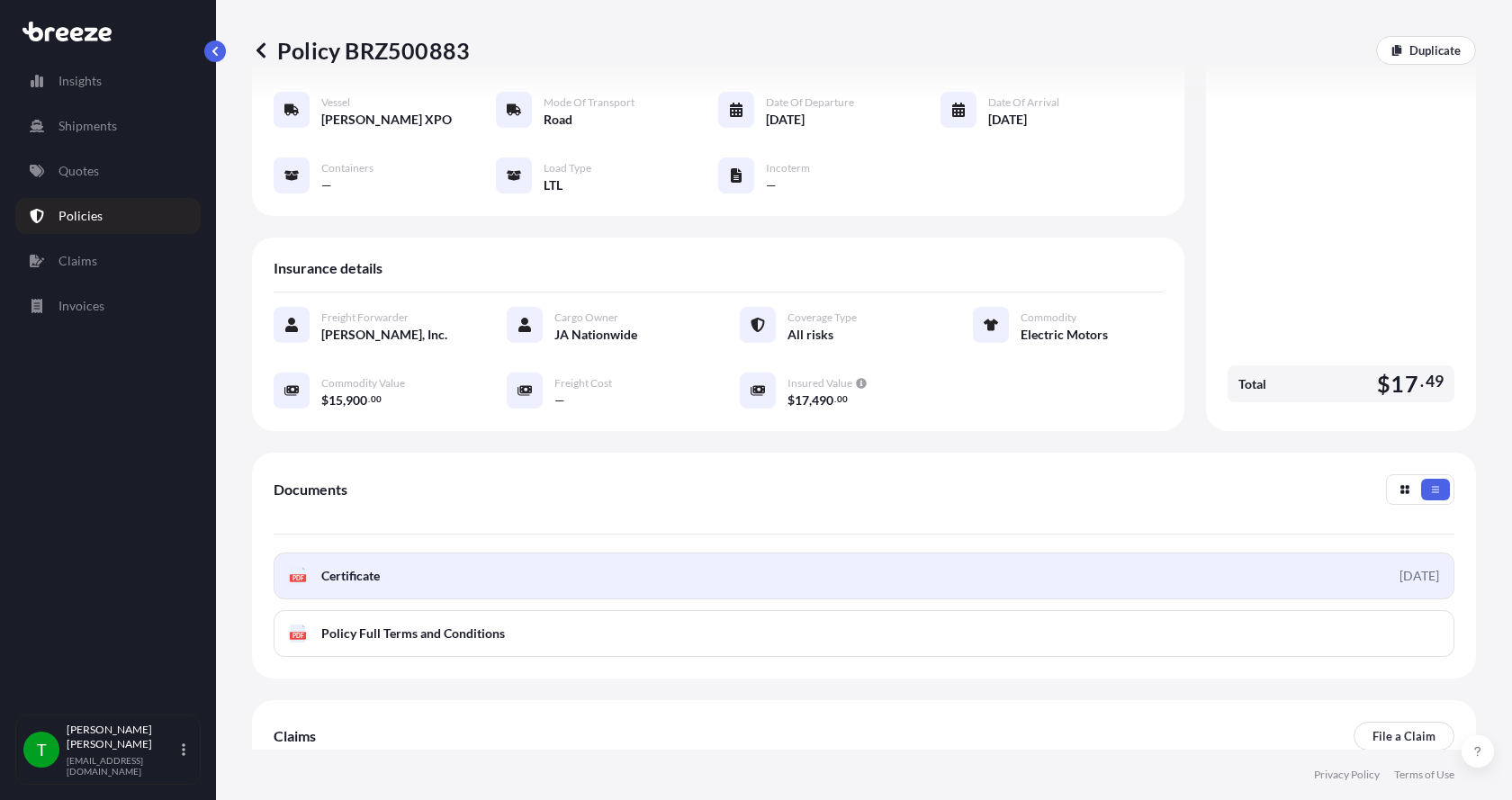
click at [357, 567] on span "Certificate" at bounding box center [350, 576] width 58 height 18
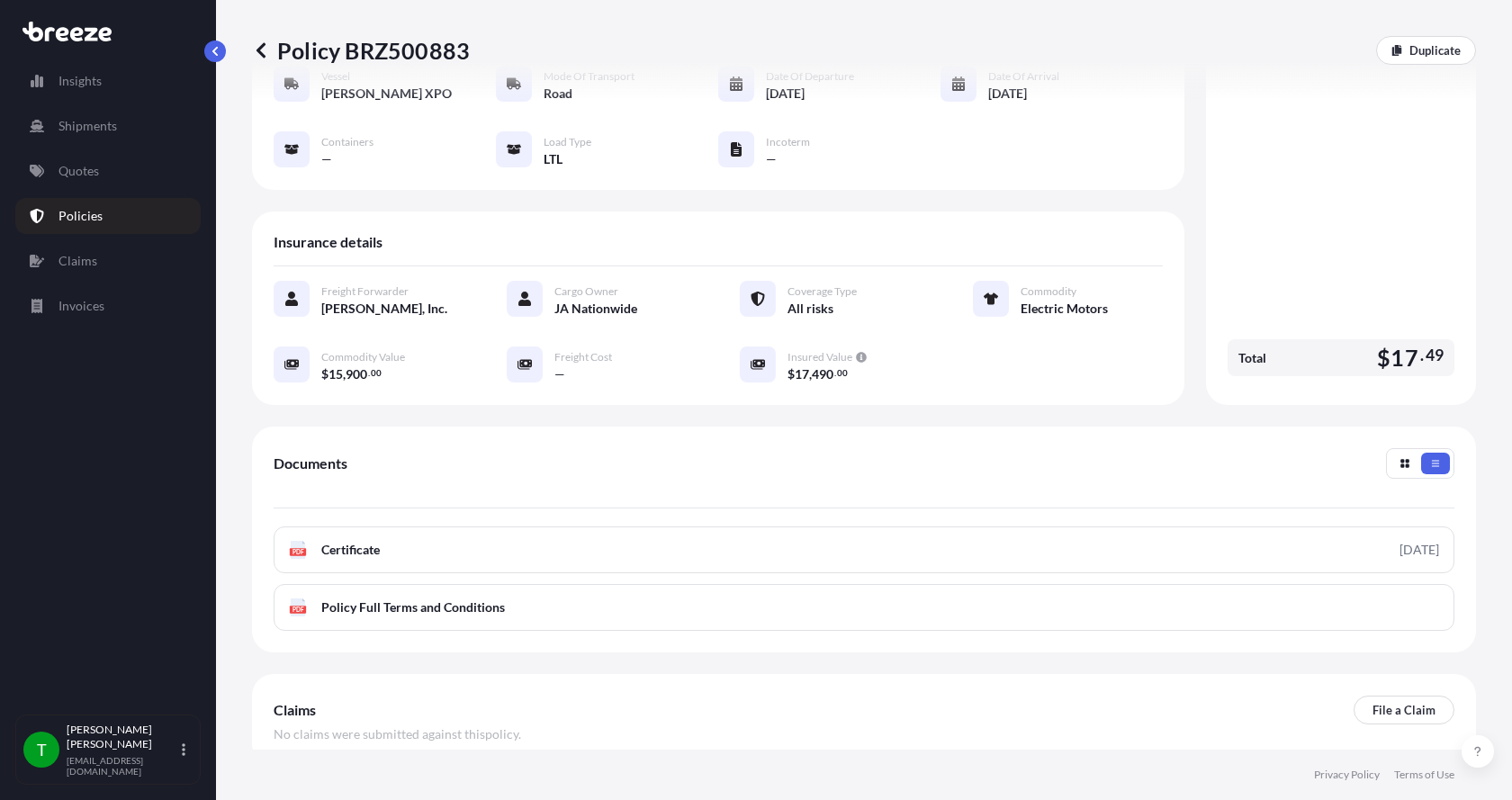
scroll to position [174, 0]
